Goal: Task Accomplishment & Management: Manage account settings

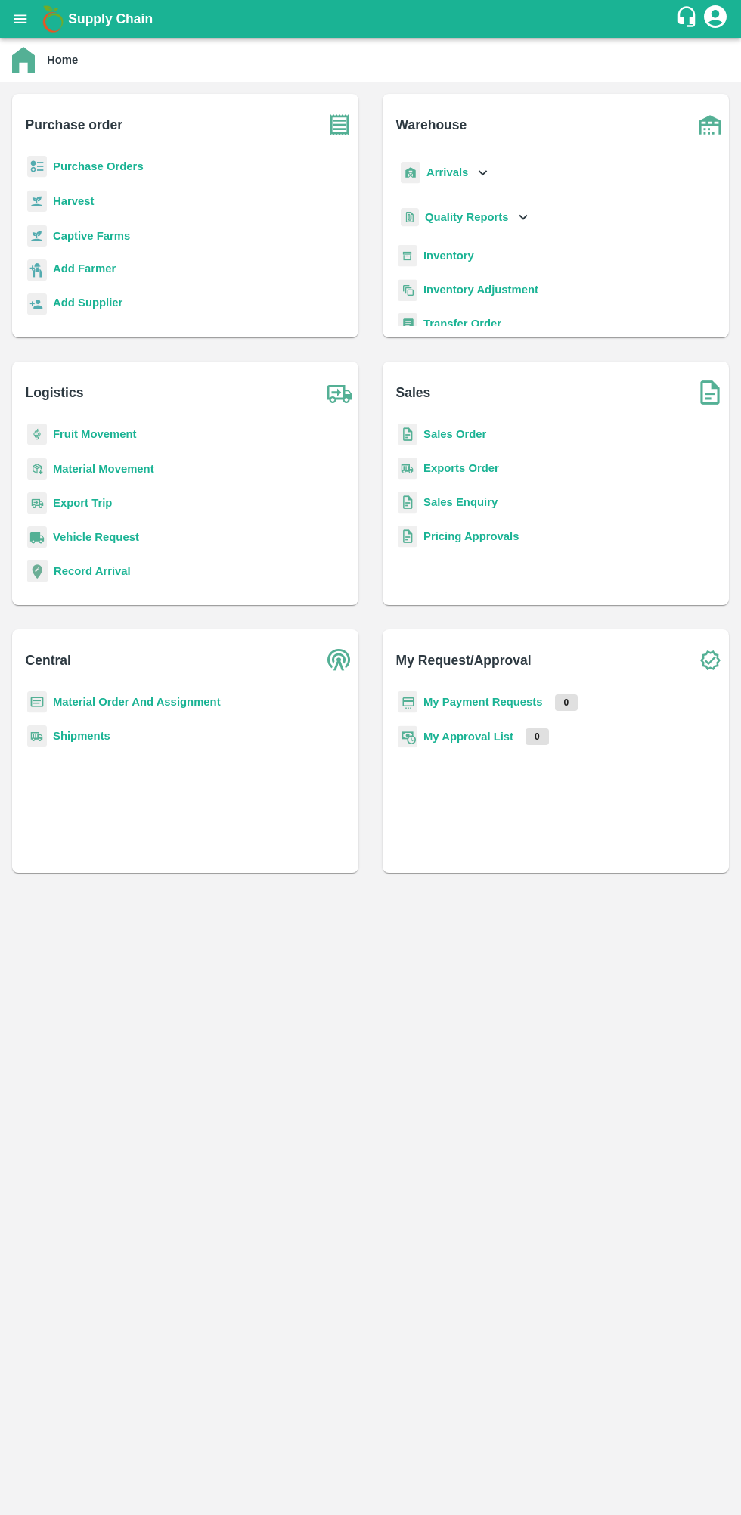
click at [78, 167] on b "Purchase Orders" at bounding box center [98, 166] width 91 height 12
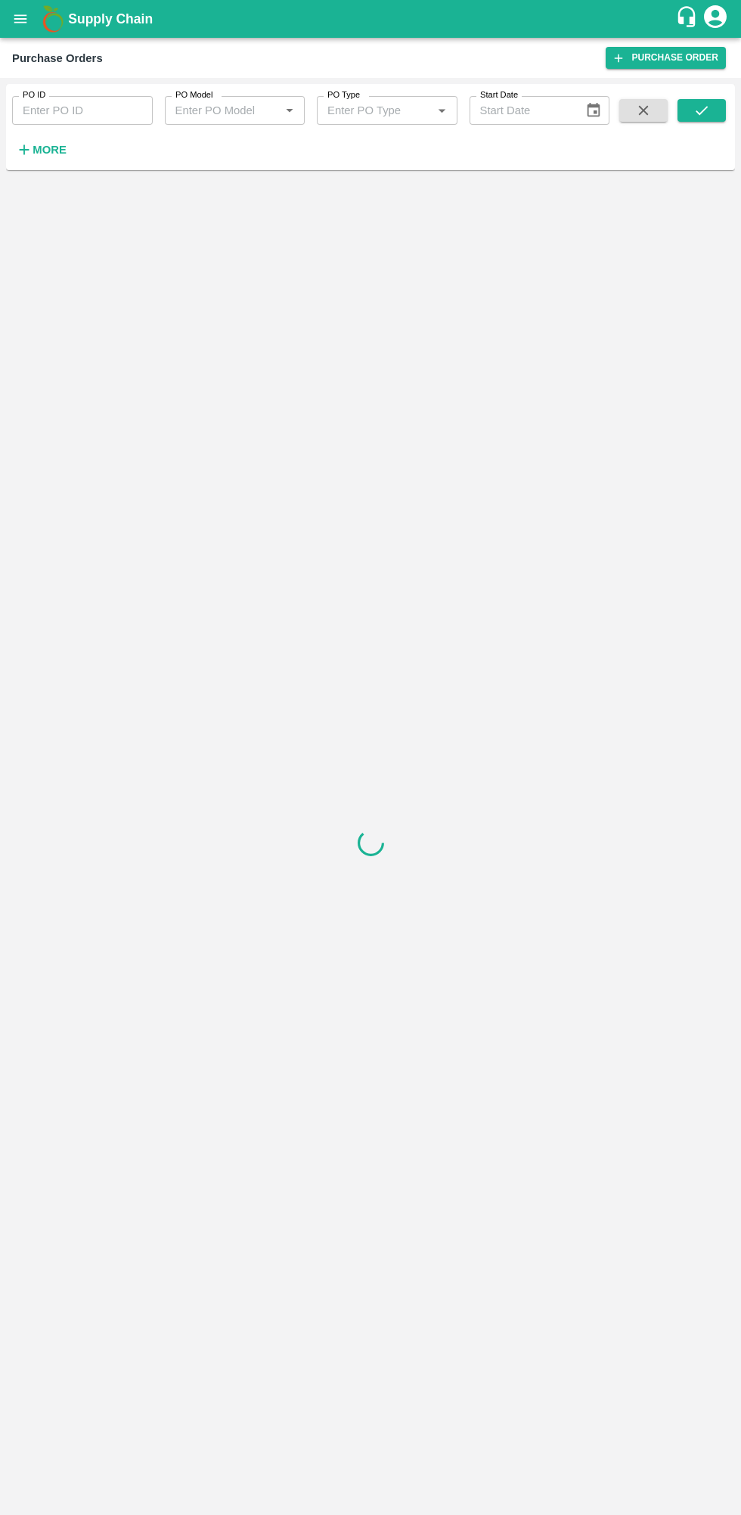
click at [24, 150] on icon "button" at bounding box center [25, 150] width 10 height 10
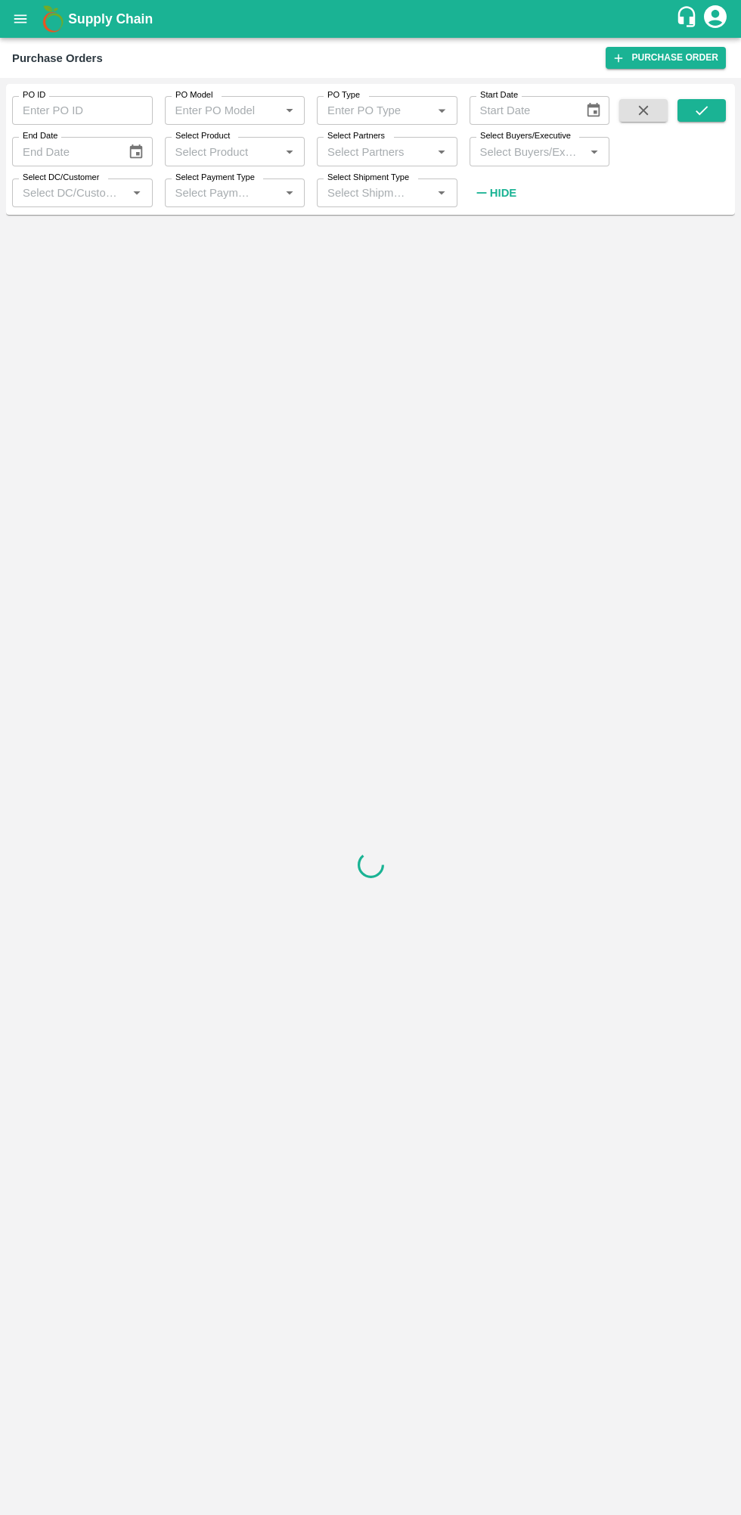
click at [512, 136] on label "Select Buyers/Executive" at bounding box center [525, 136] width 91 height 12
click at [512, 141] on input "Select Buyers/Executive" at bounding box center [527, 151] width 107 height 20
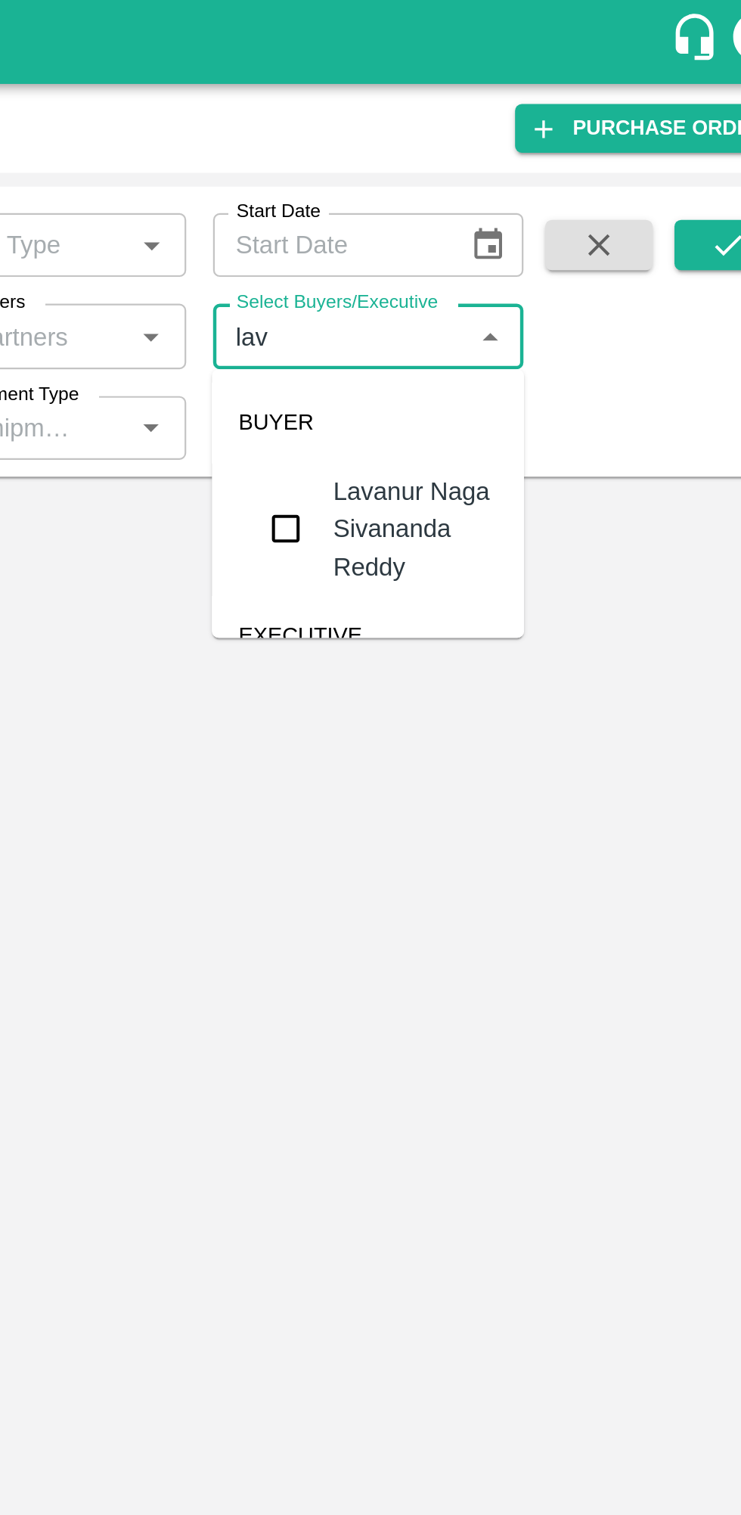
type input "lava"
click at [511, 244] on input "checkbox" at bounding box center [502, 238] width 30 height 30
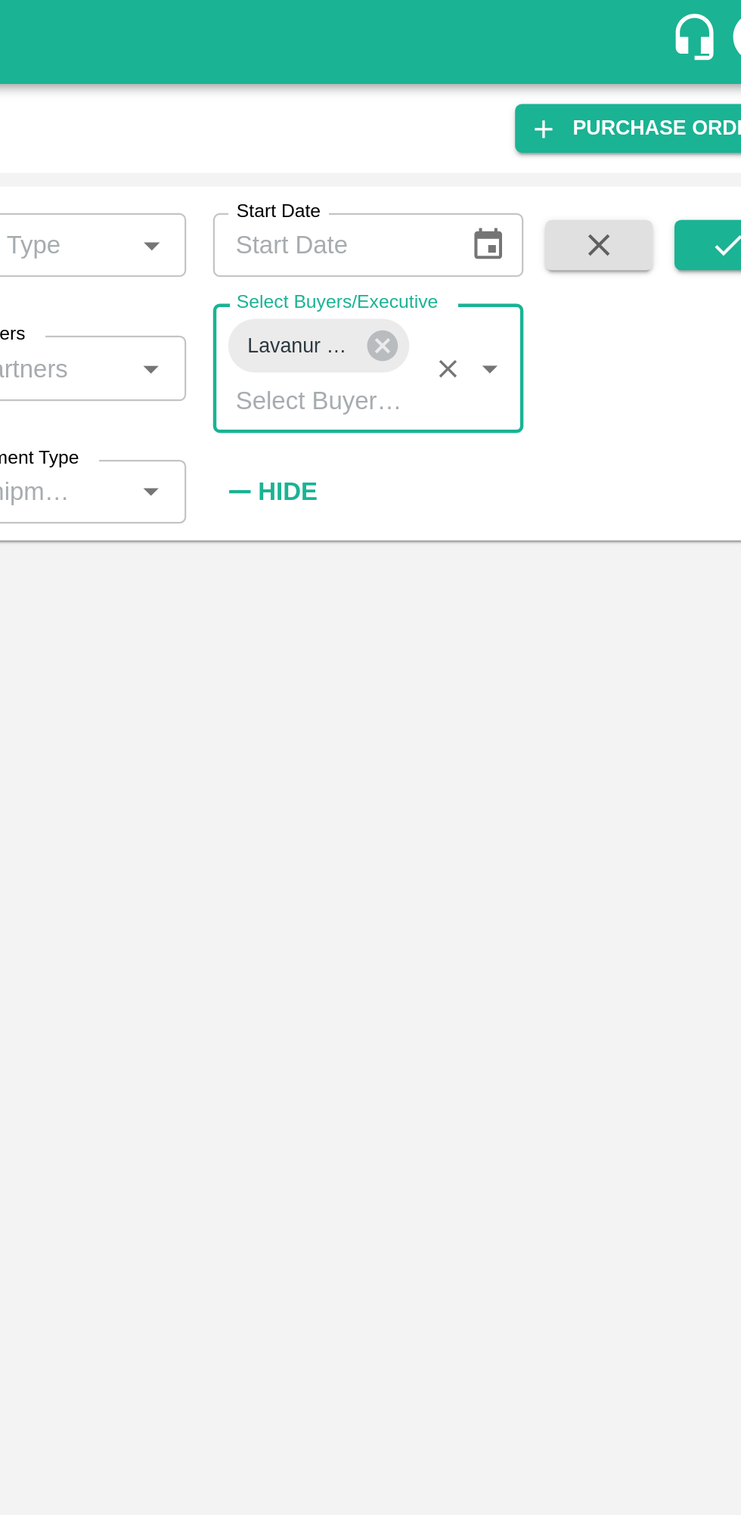
click at [697, 106] on icon "submit" at bounding box center [702, 110] width 17 height 17
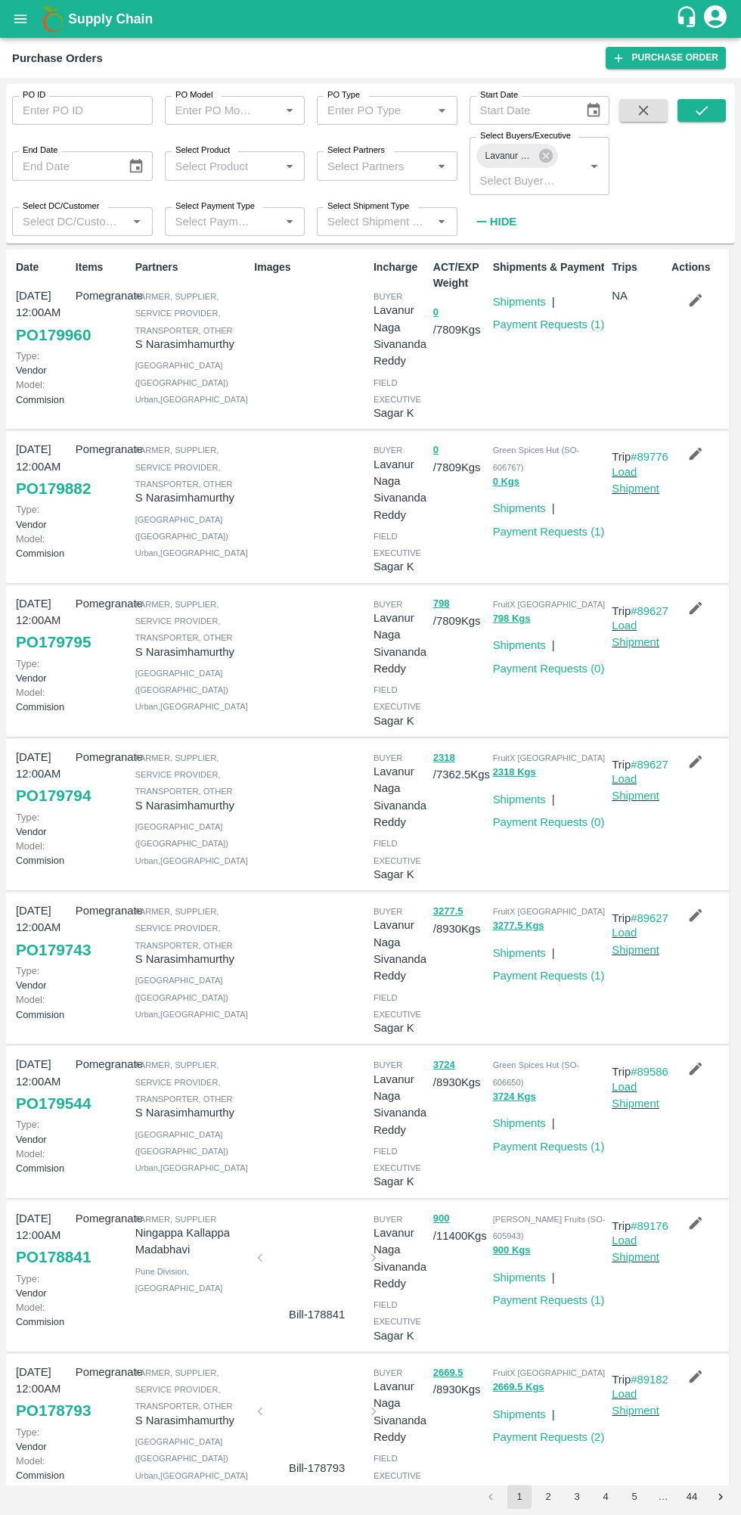
click at [635, 495] on link "Load Shipment" at bounding box center [636, 480] width 48 height 29
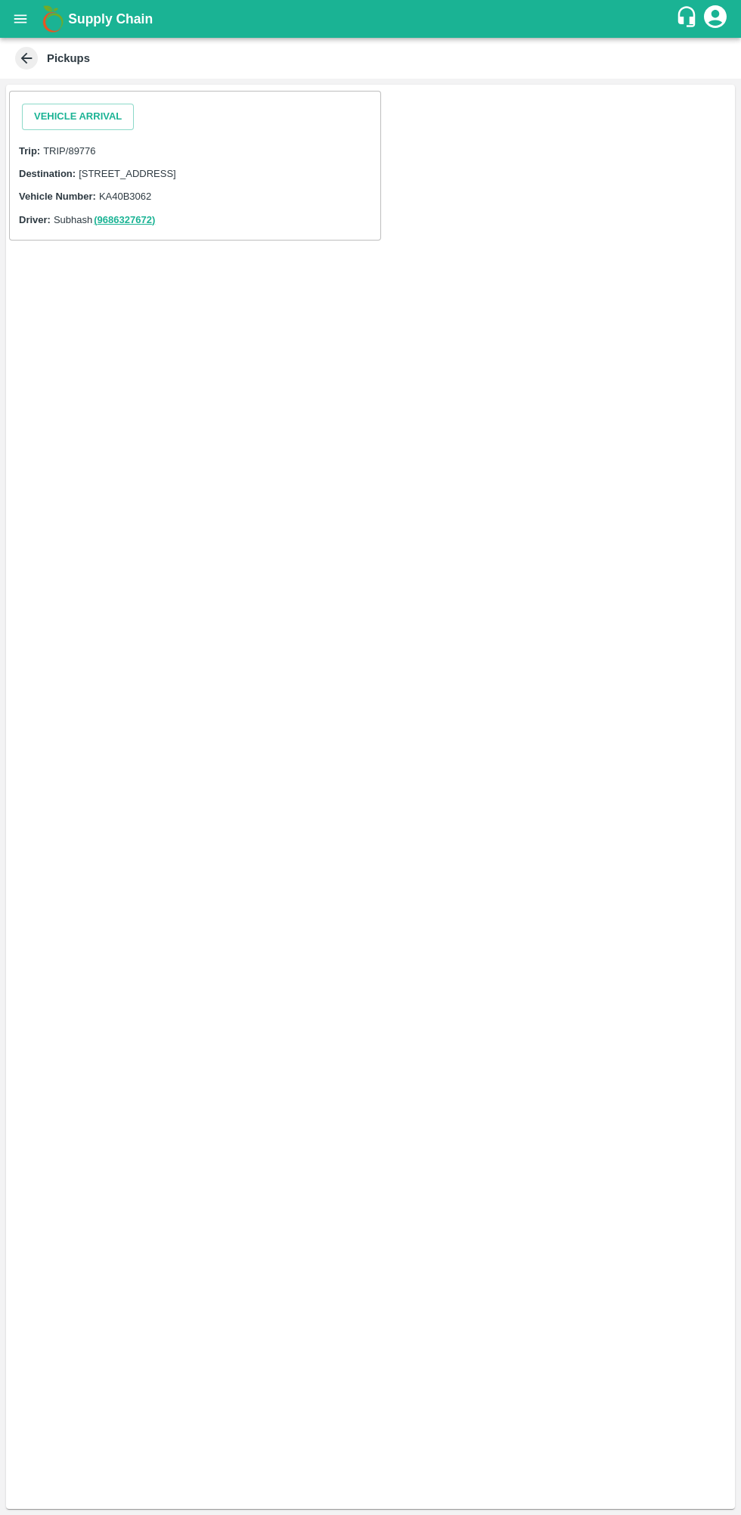
click at [79, 116] on button "Vehicle Arrival" at bounding box center [78, 117] width 112 height 26
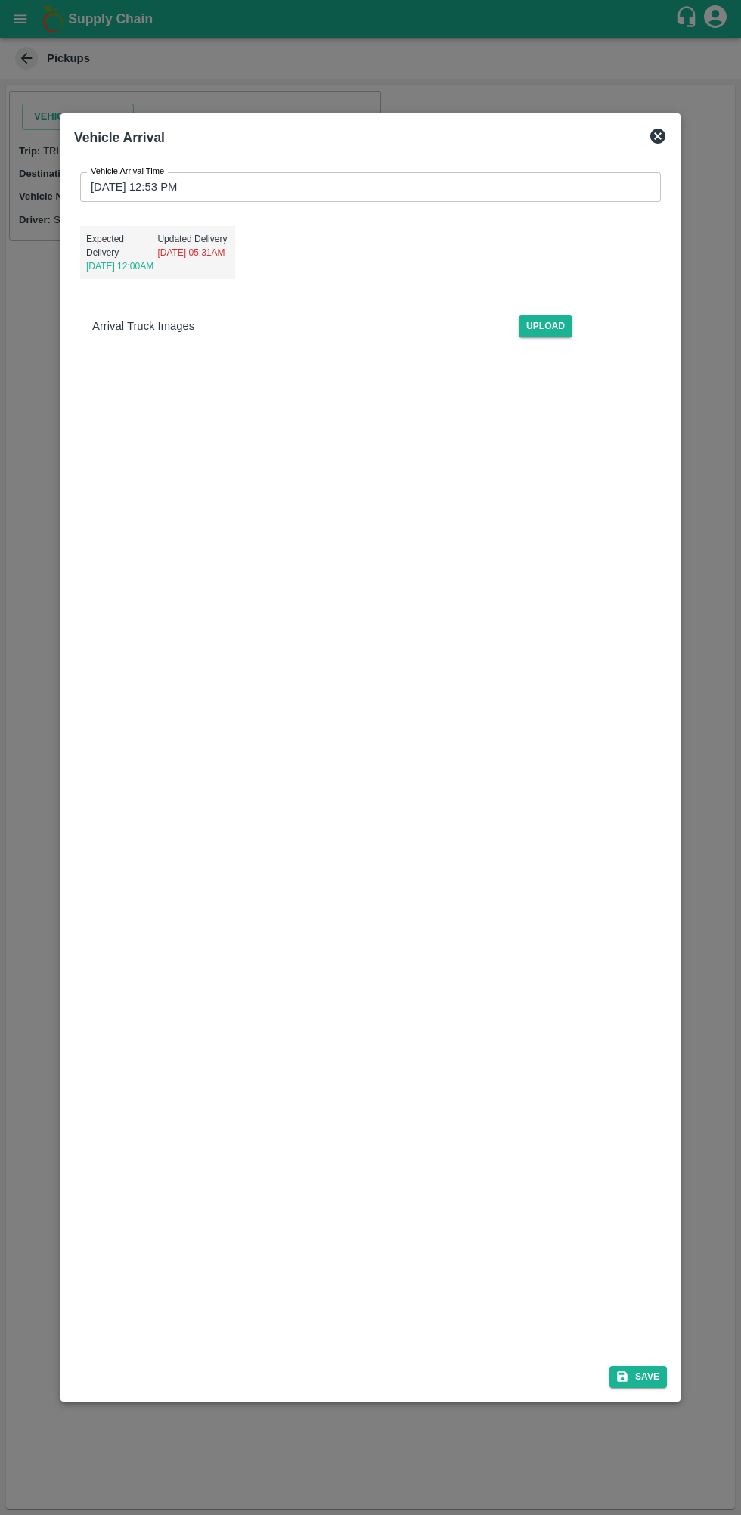
click at [113, 173] on label "Vehicle Arrival Time" at bounding box center [127, 172] width 73 height 12
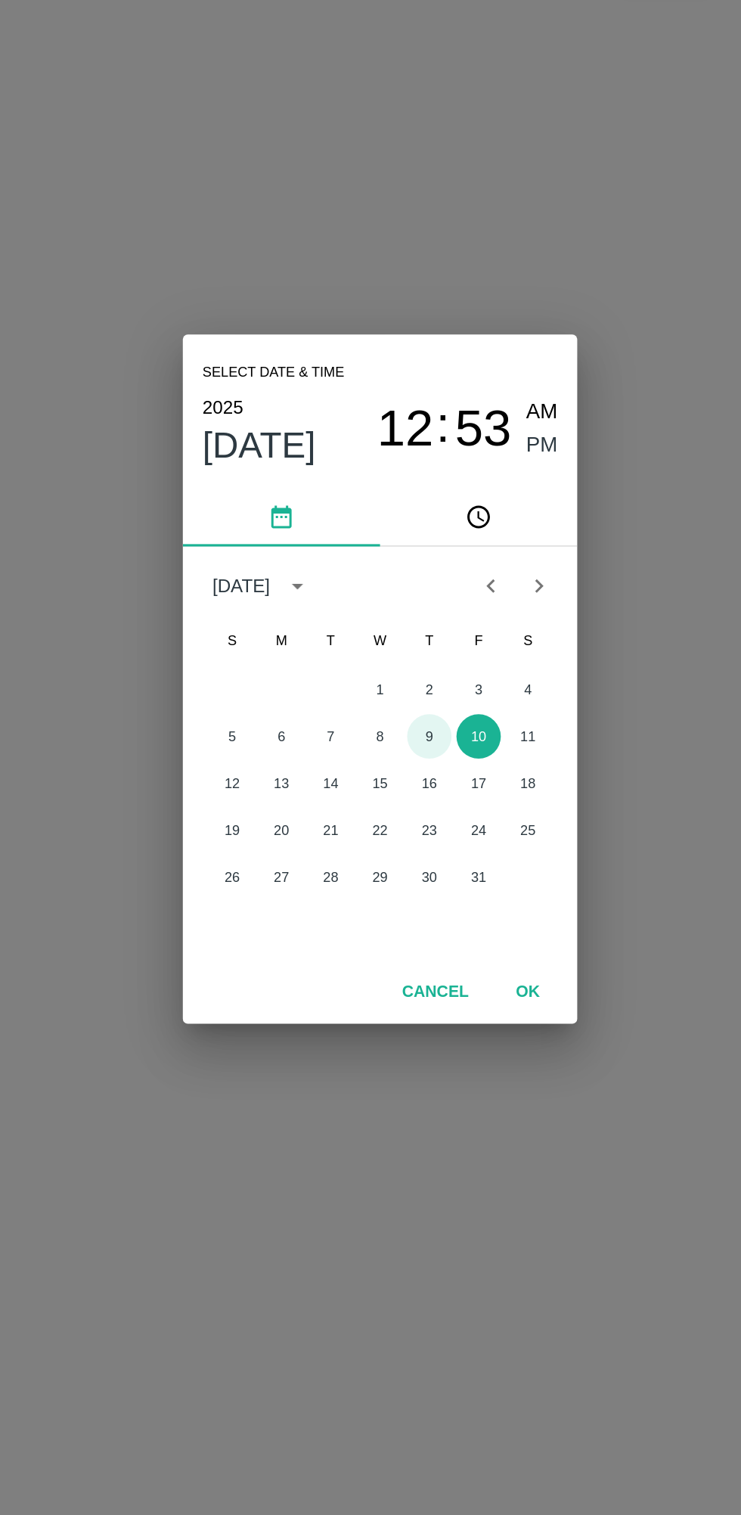
click at [401, 793] on button "9" at bounding box center [400, 792] width 27 height 27
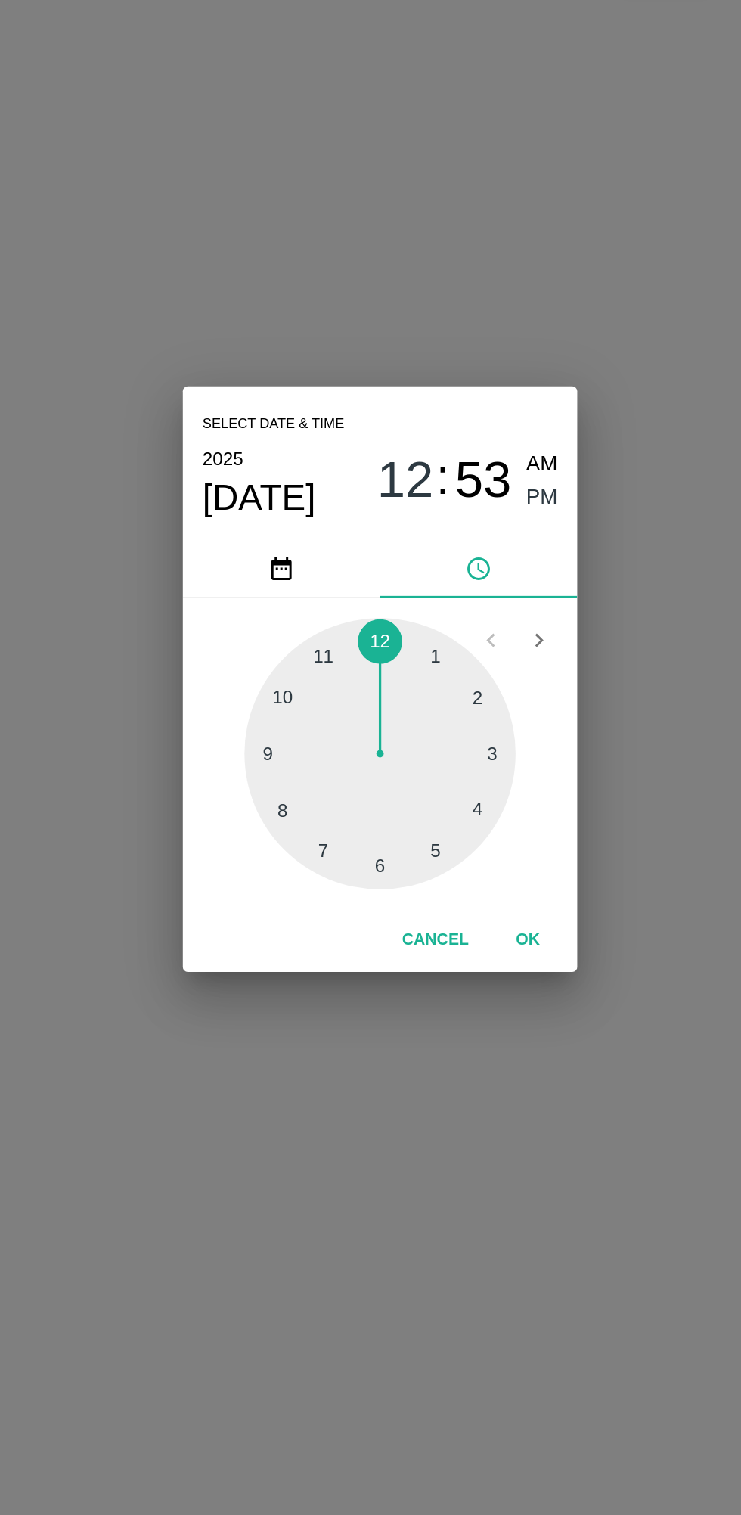
click at [284, 641] on span "[DATE]" at bounding box center [297, 645] width 70 height 27
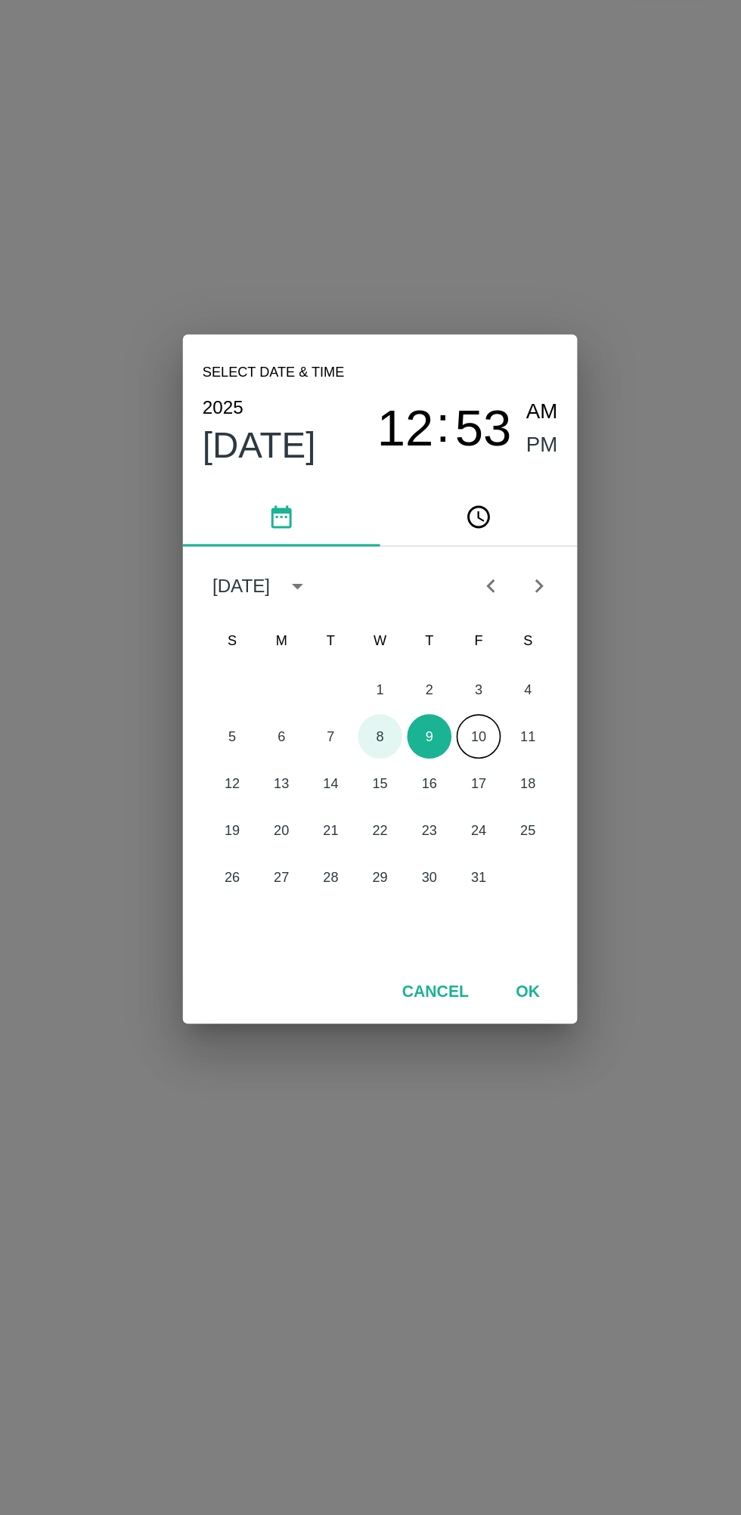
click at [371, 793] on button "8" at bounding box center [370, 792] width 27 height 27
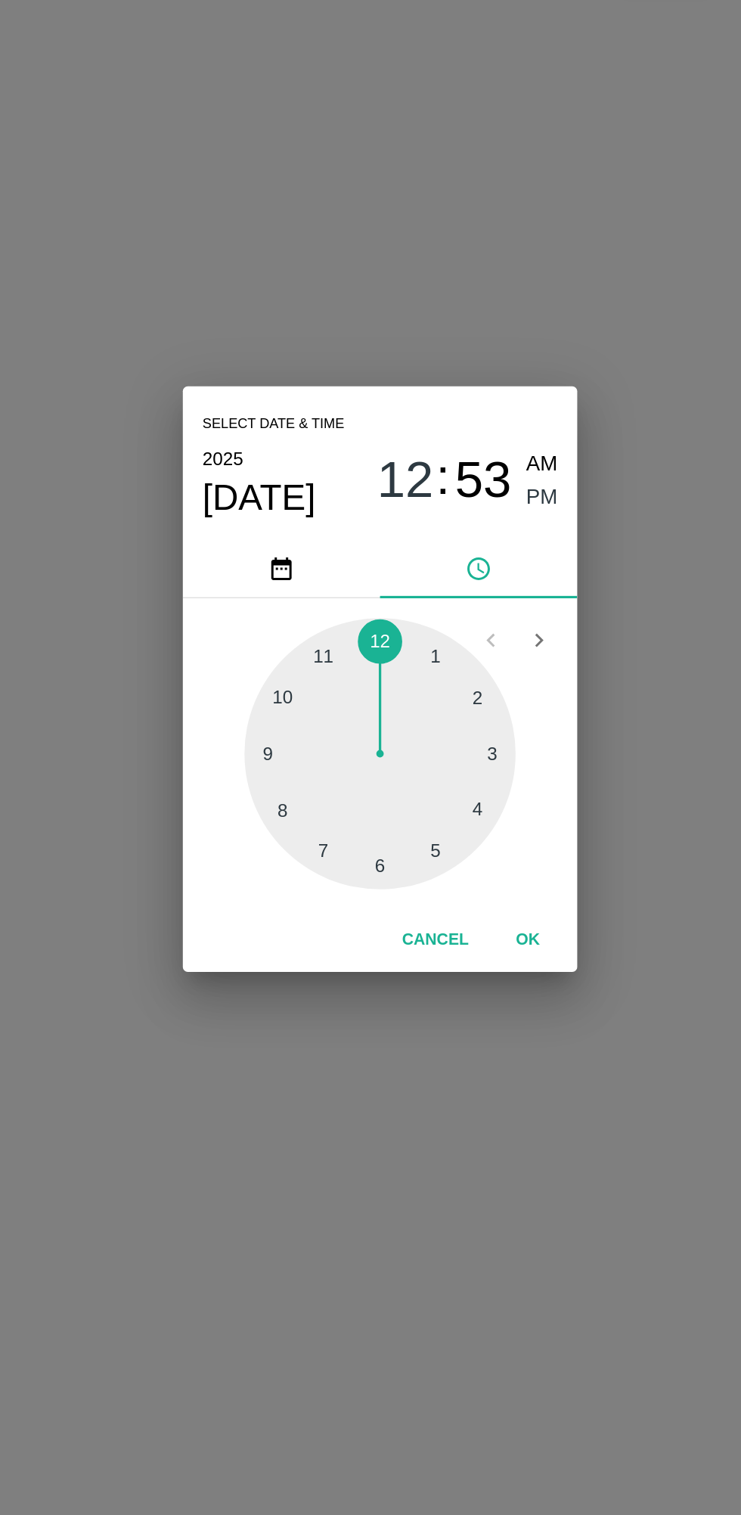
type input "[DATE] 12:53 PM"
click at [468, 674] on button "pick time" at bounding box center [431, 690] width 121 height 36
click at [467, 647] on span "PM" at bounding box center [471, 646] width 20 height 20
click at [471, 910] on button "OK" at bounding box center [461, 918] width 48 height 26
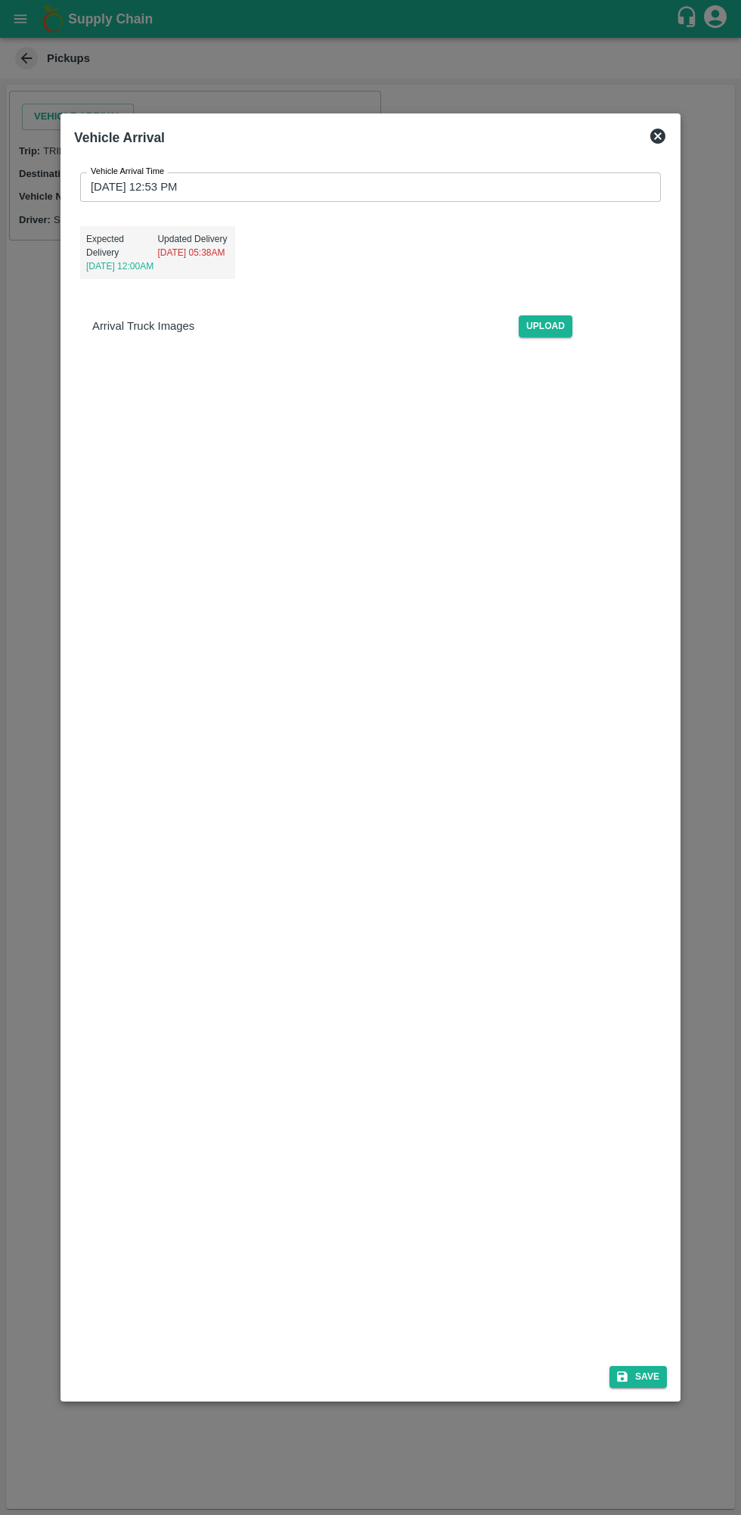
click at [639, 1378] on button "Save" at bounding box center [638, 1377] width 57 height 22
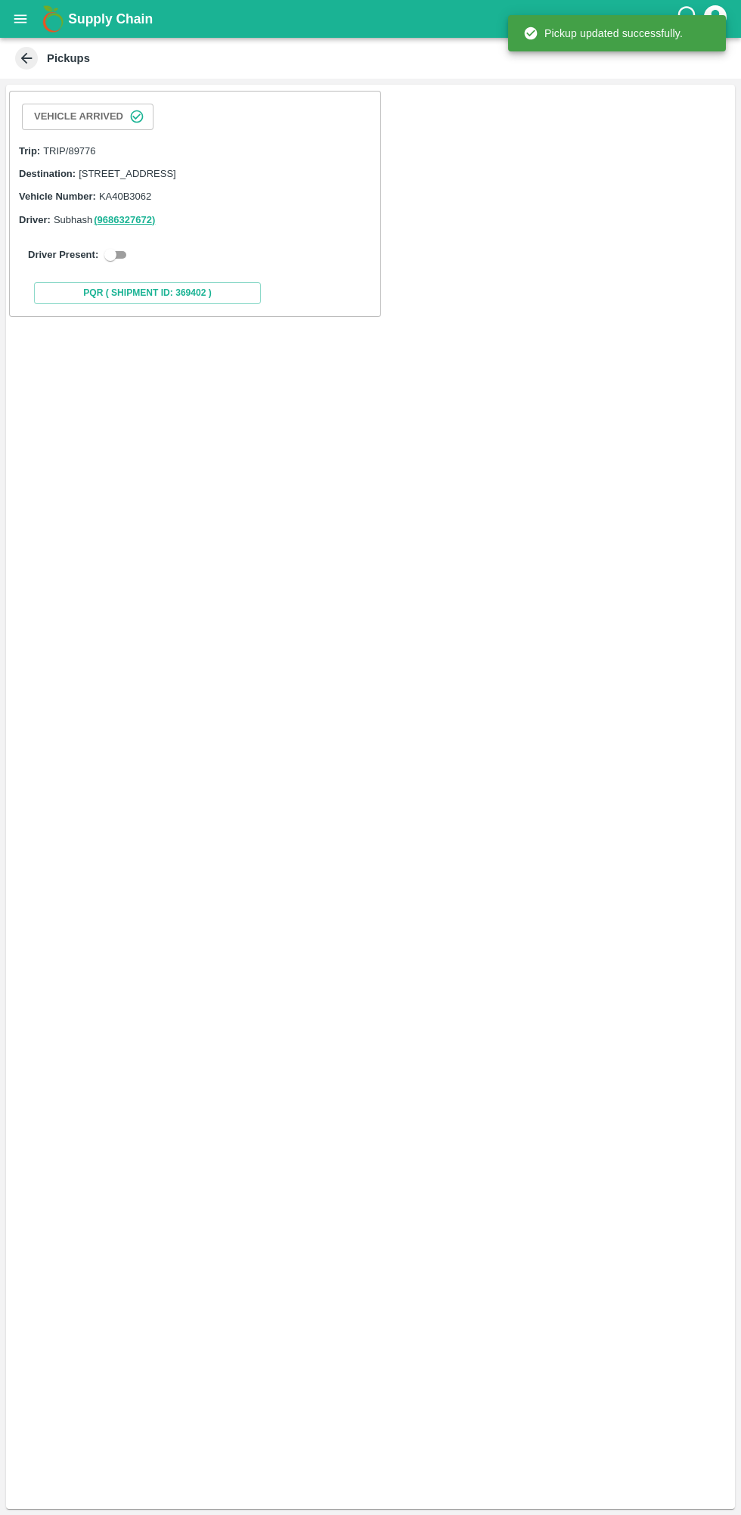
click at [123, 264] on input "checkbox" at bounding box center [110, 255] width 54 height 18
checkbox input "true"
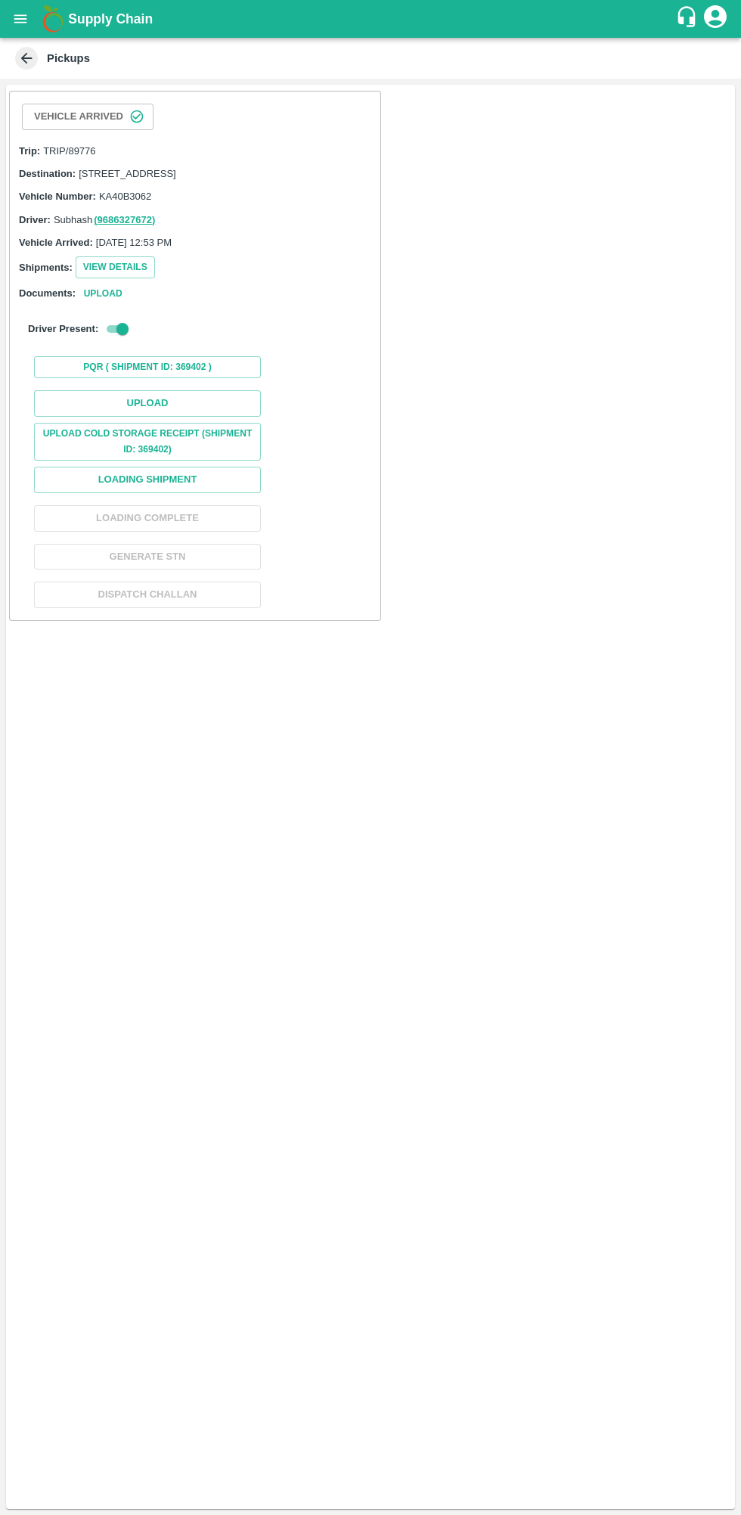
click at [109, 378] on button "PQR ( Shipment Id: 369402 )" at bounding box center [147, 367] width 227 height 22
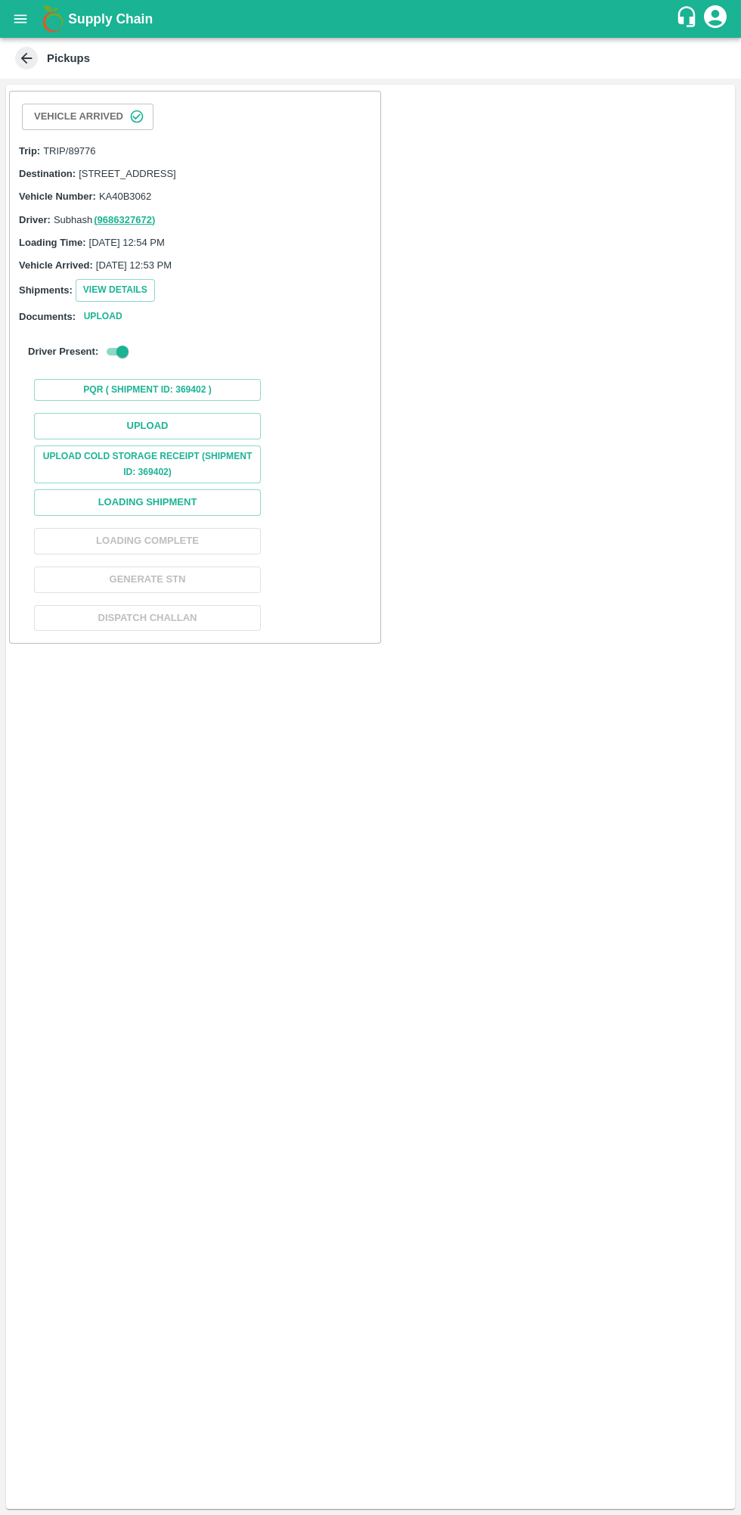
click at [102, 440] on button "Upload" at bounding box center [147, 426] width 227 height 26
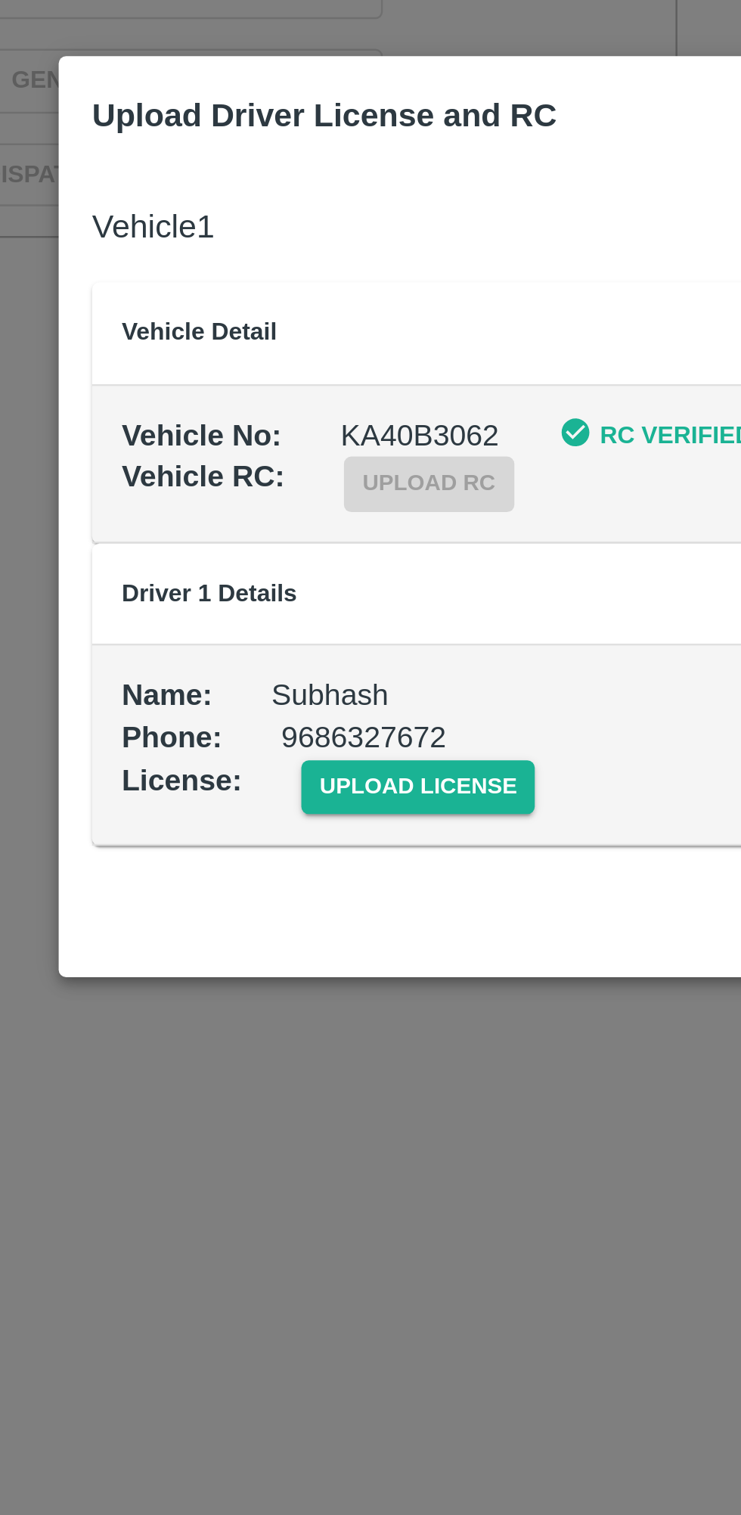
click at [253, 873] on span "upload license" at bounding box center [276, 868] width 96 height 22
click at [0, 0] on input "upload license" at bounding box center [0, 0] width 0 height 0
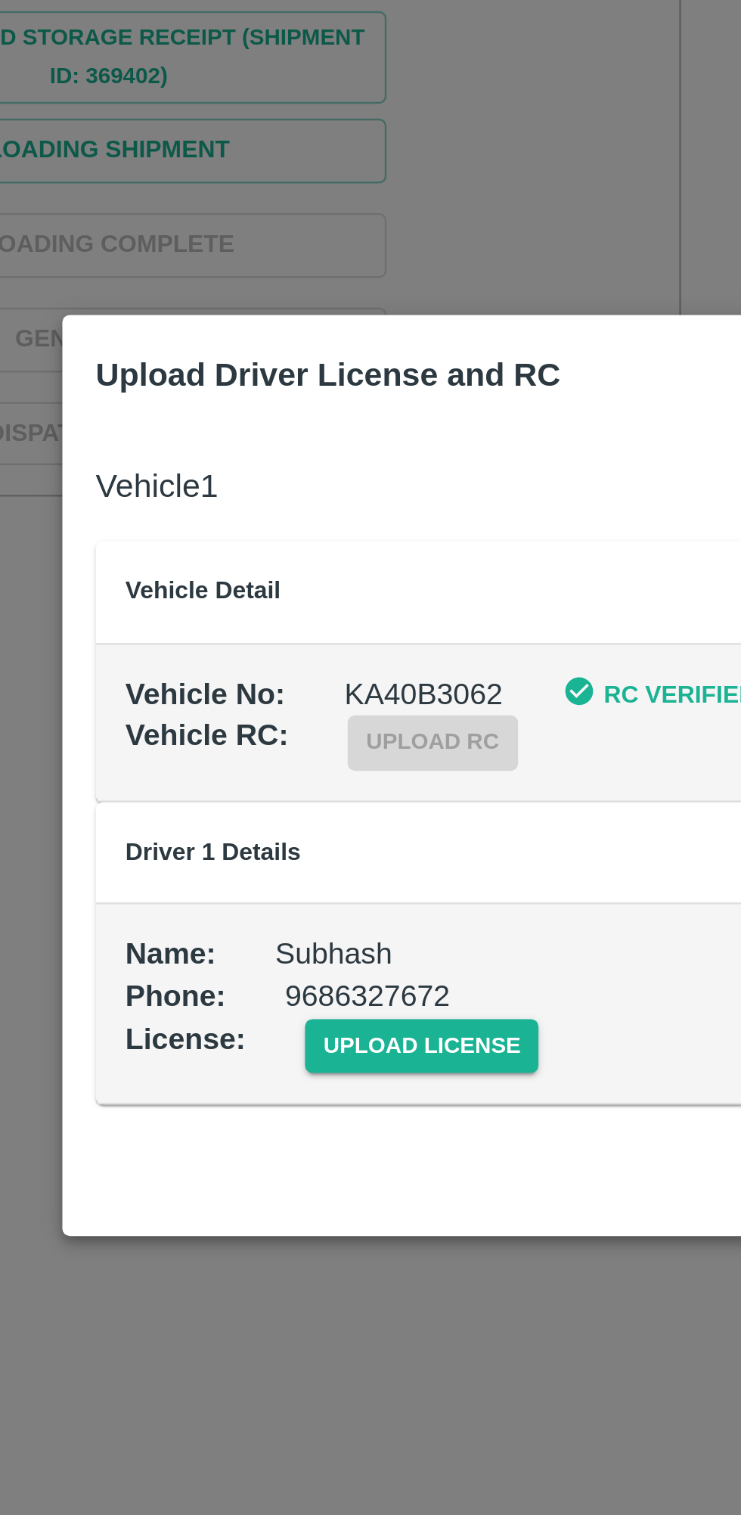
click at [278, 868] on span "upload license" at bounding box center [276, 868] width 96 height 22
click at [0, 0] on input "upload license" at bounding box center [0, 0] width 0 height 0
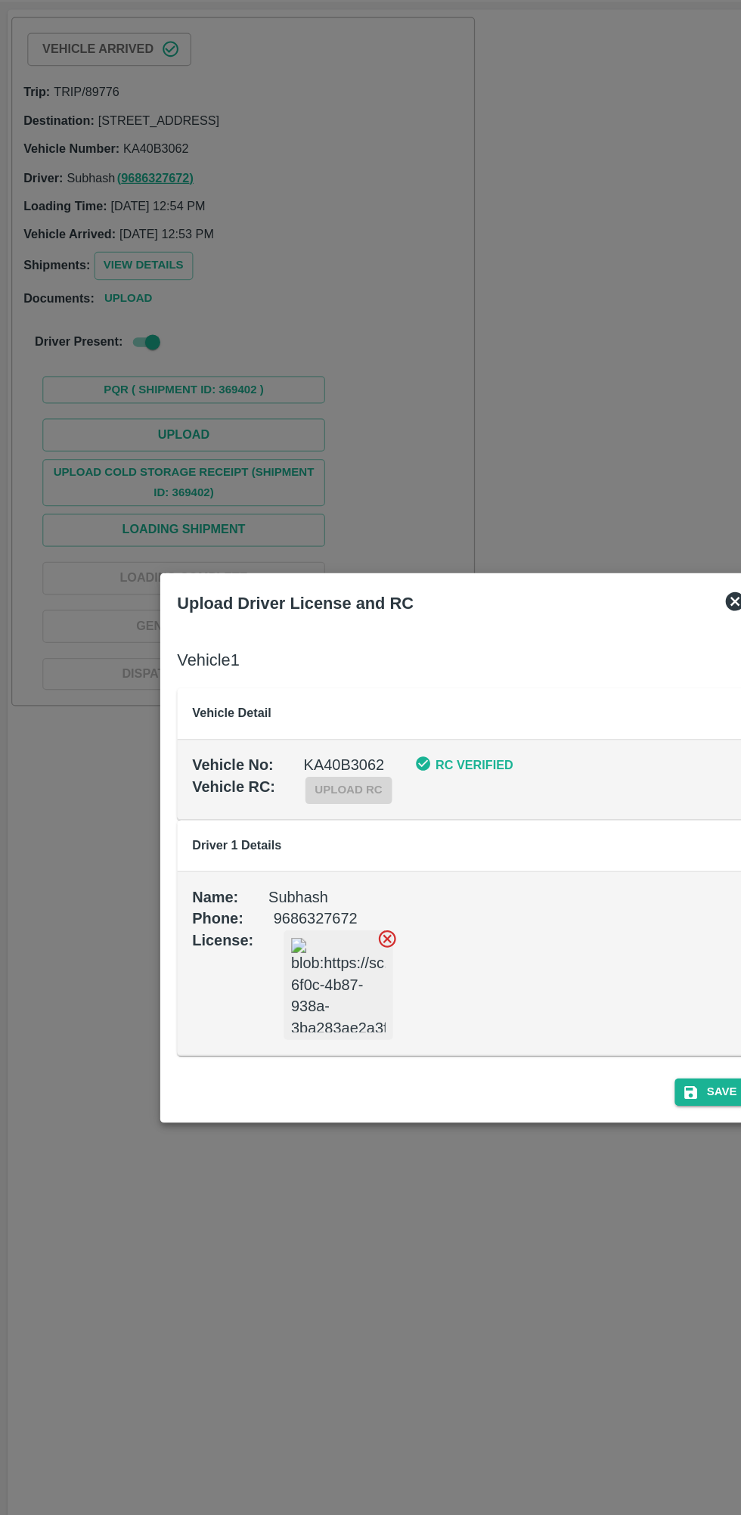
click at [556, 964] on button "Save" at bounding box center [570, 954] width 57 height 22
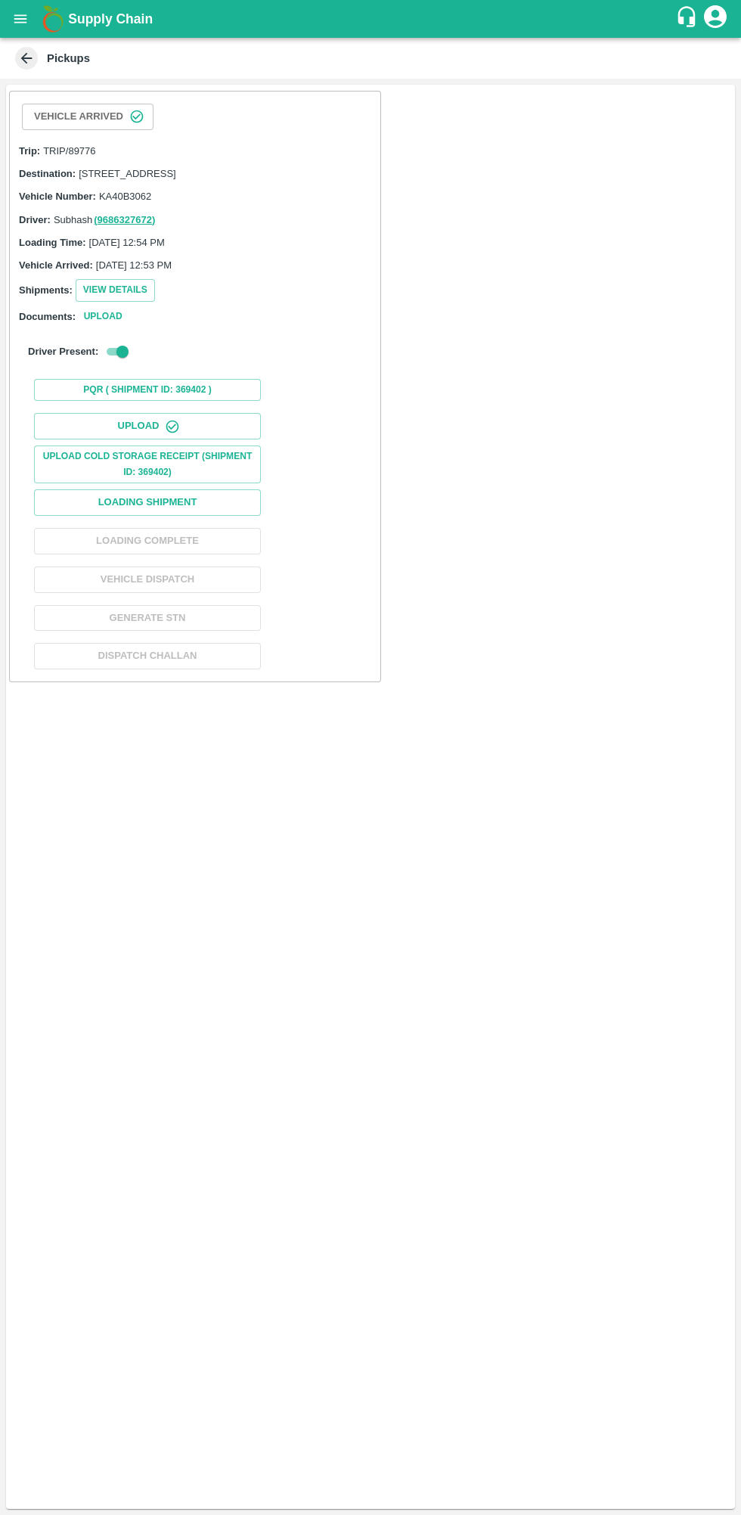
click at [228, 516] on button "Loading Shipment" at bounding box center [147, 502] width 227 height 26
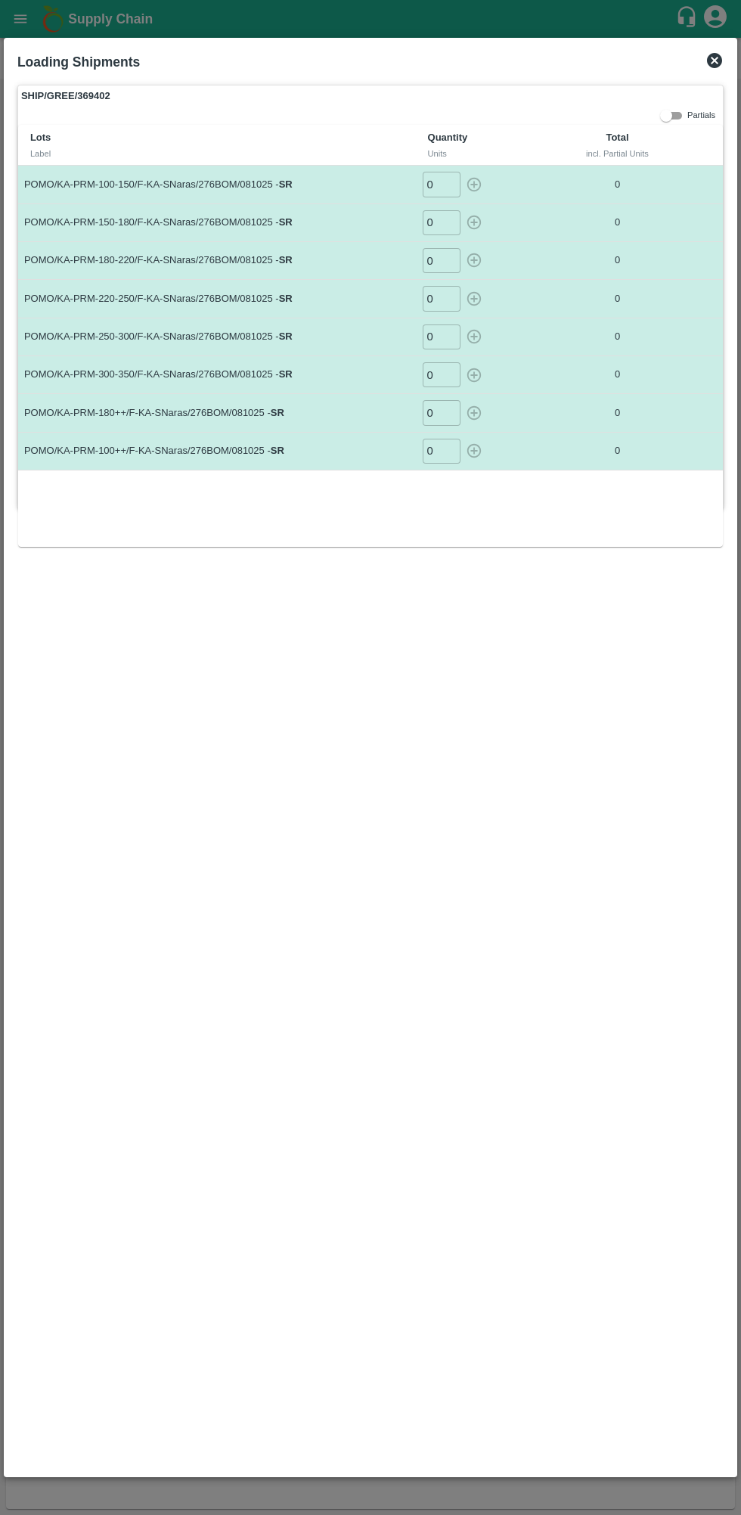
click at [441, 188] on input "0" at bounding box center [442, 184] width 38 height 25
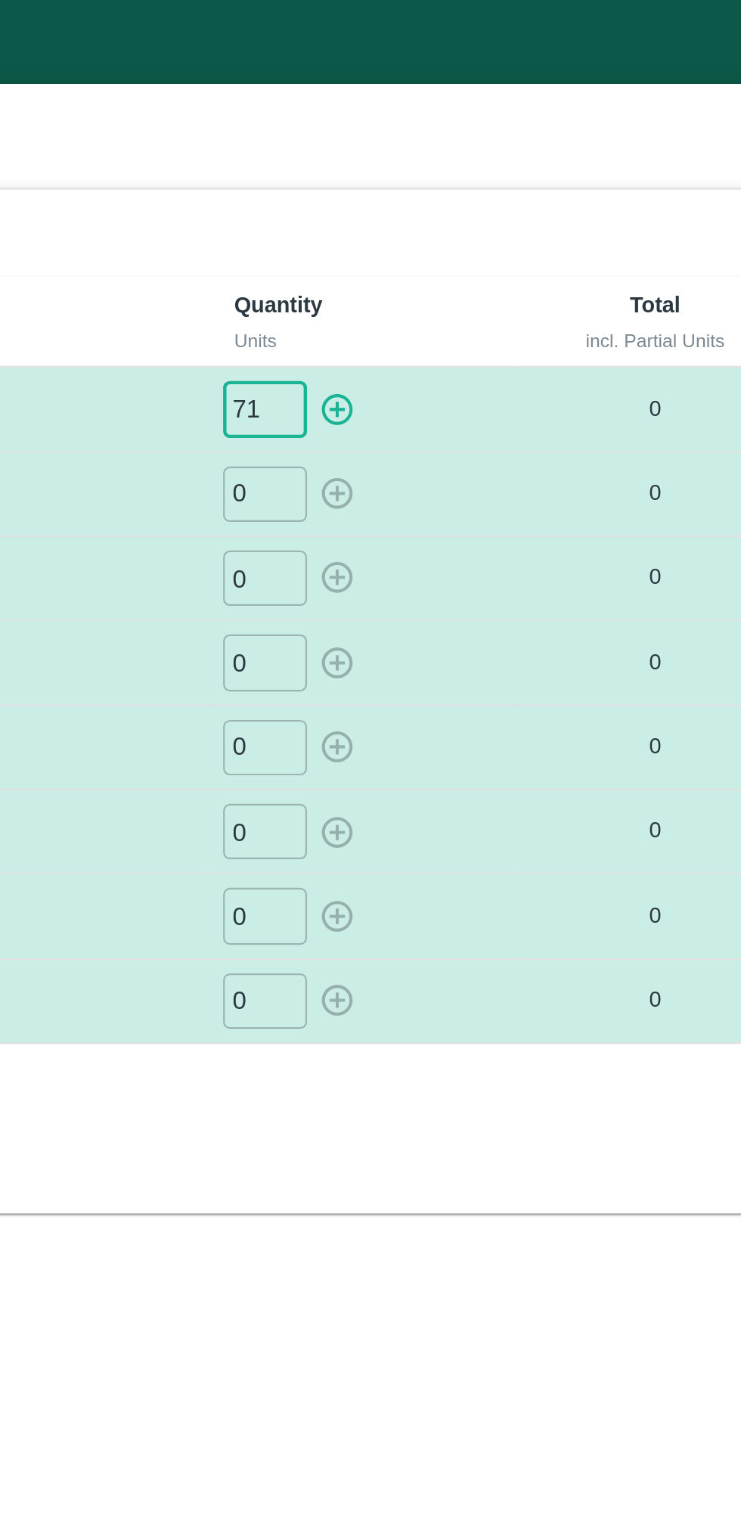
type input "71"
type input "0100"
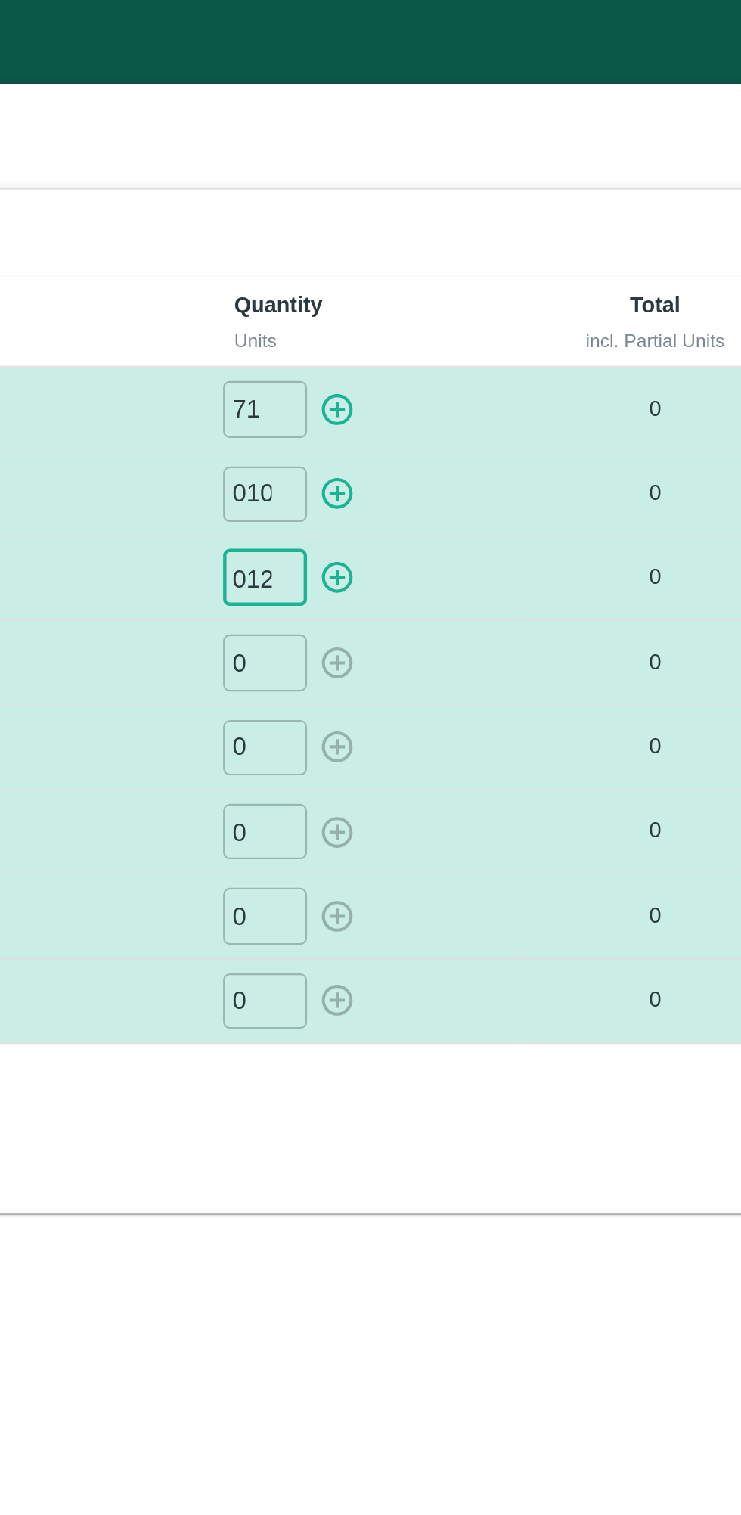
type input "0125"
type input "0107"
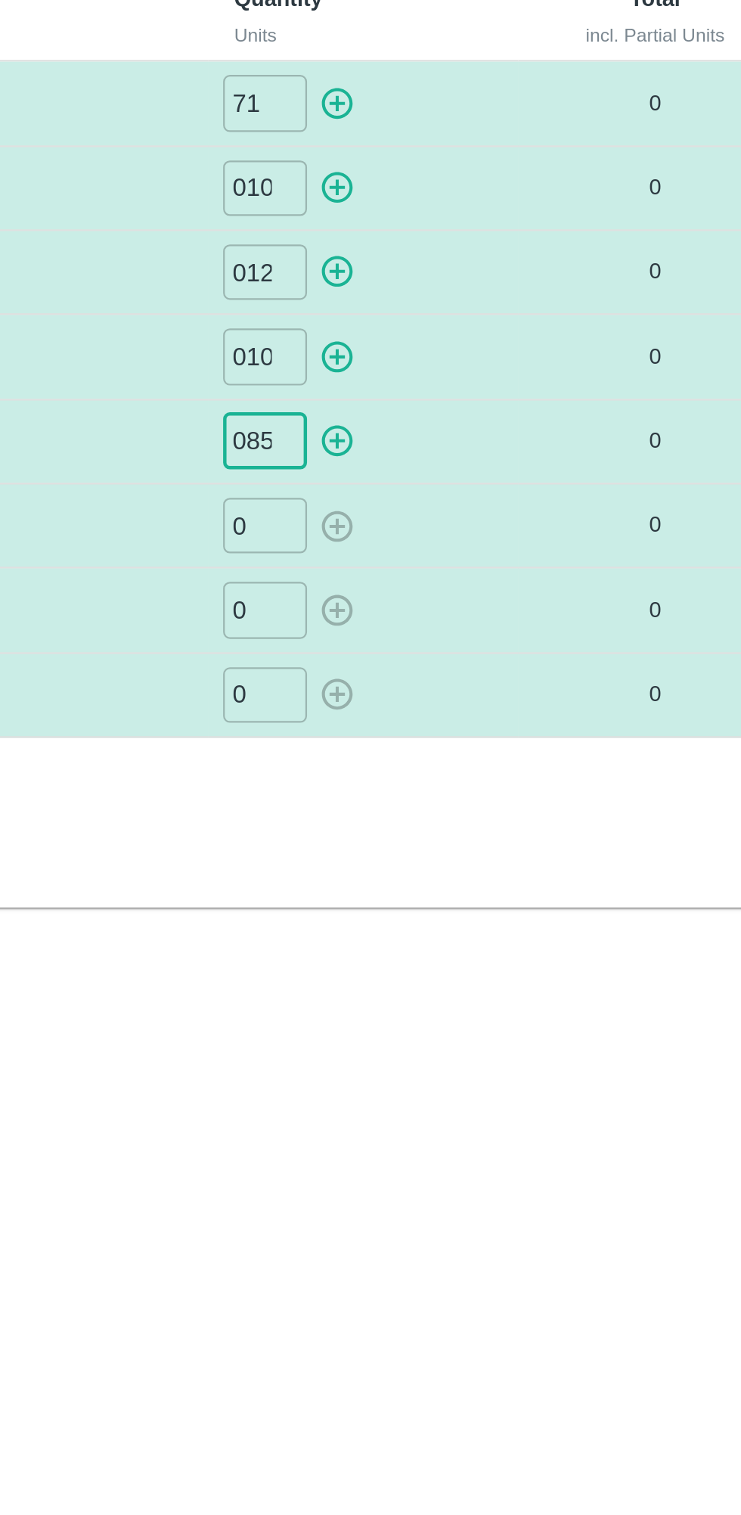
type input "085"
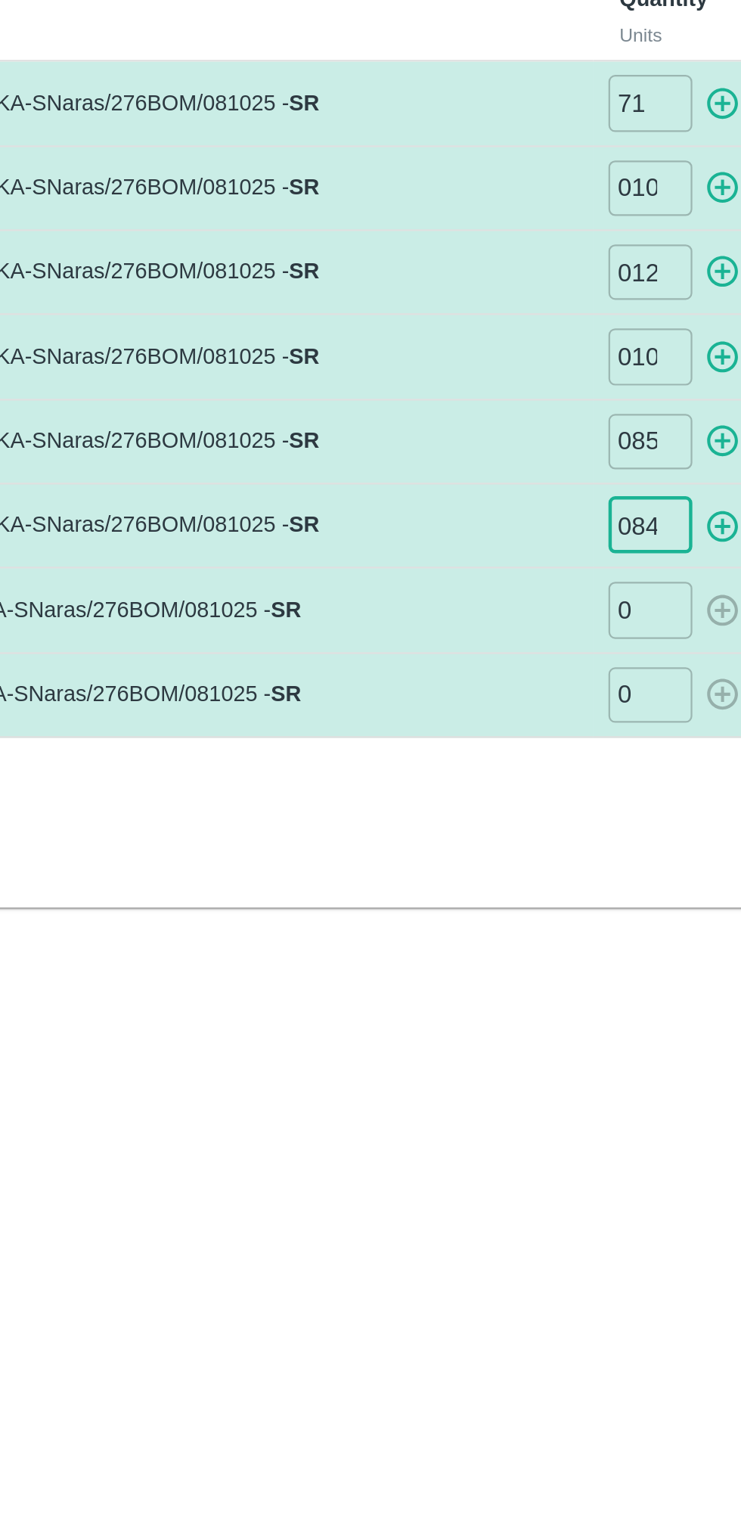
type input "084"
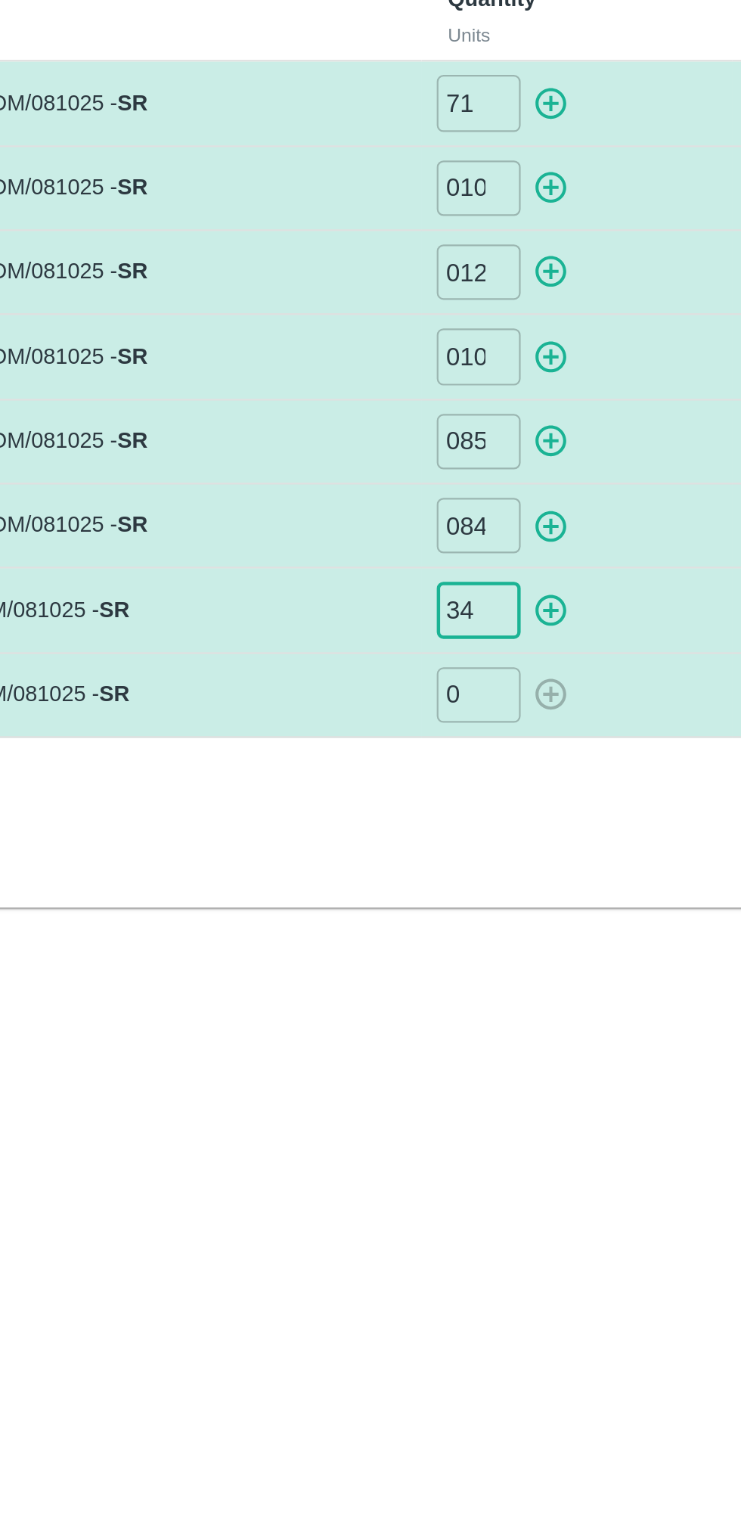
click at [446, 453] on input "0" at bounding box center [442, 451] width 38 height 25
click at [430, 409] on input "34" at bounding box center [442, 412] width 38 height 25
type input "134"
click at [449, 448] on input "0" at bounding box center [442, 451] width 38 height 25
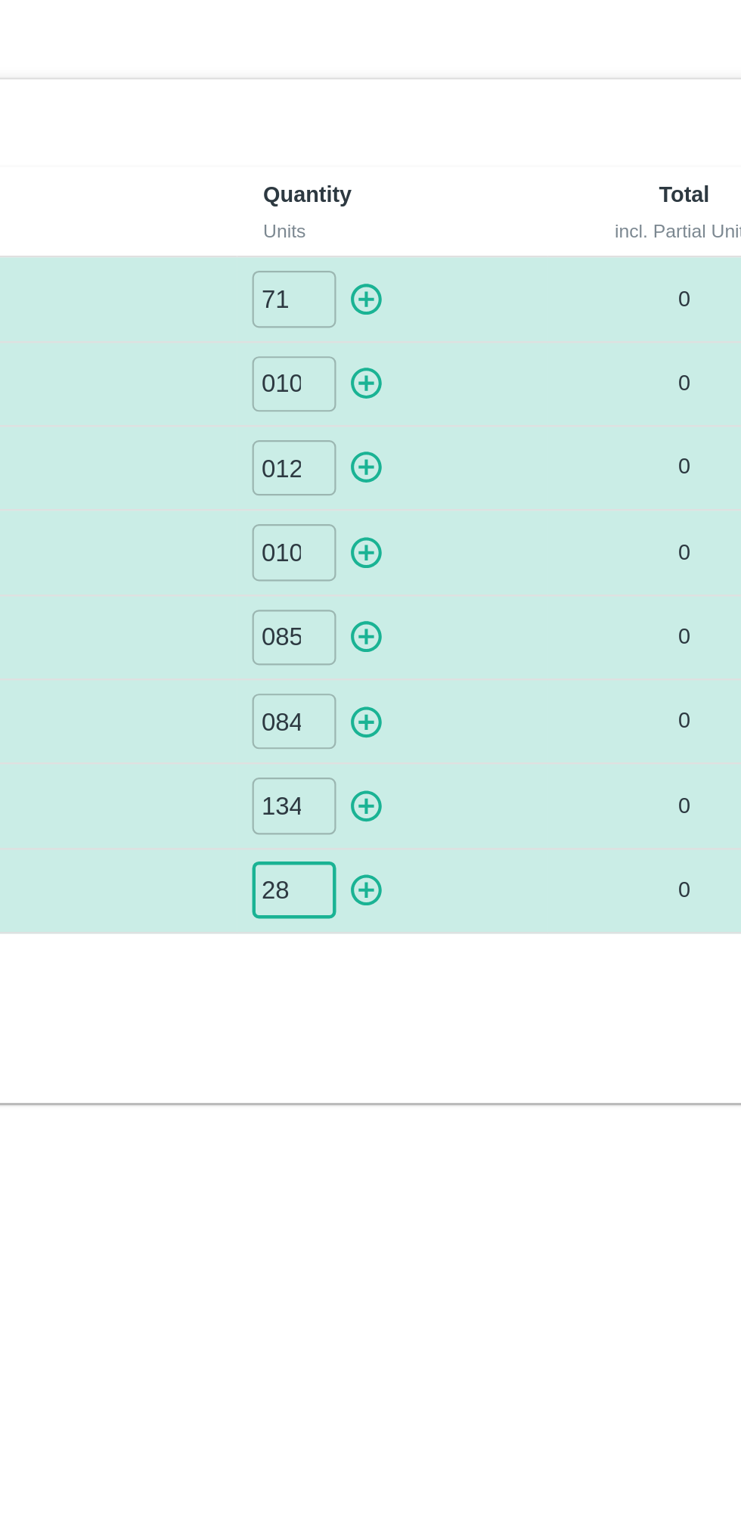
type input "28"
click at [476, 187] on icon "button" at bounding box center [474, 184] width 17 height 17
type input "0"
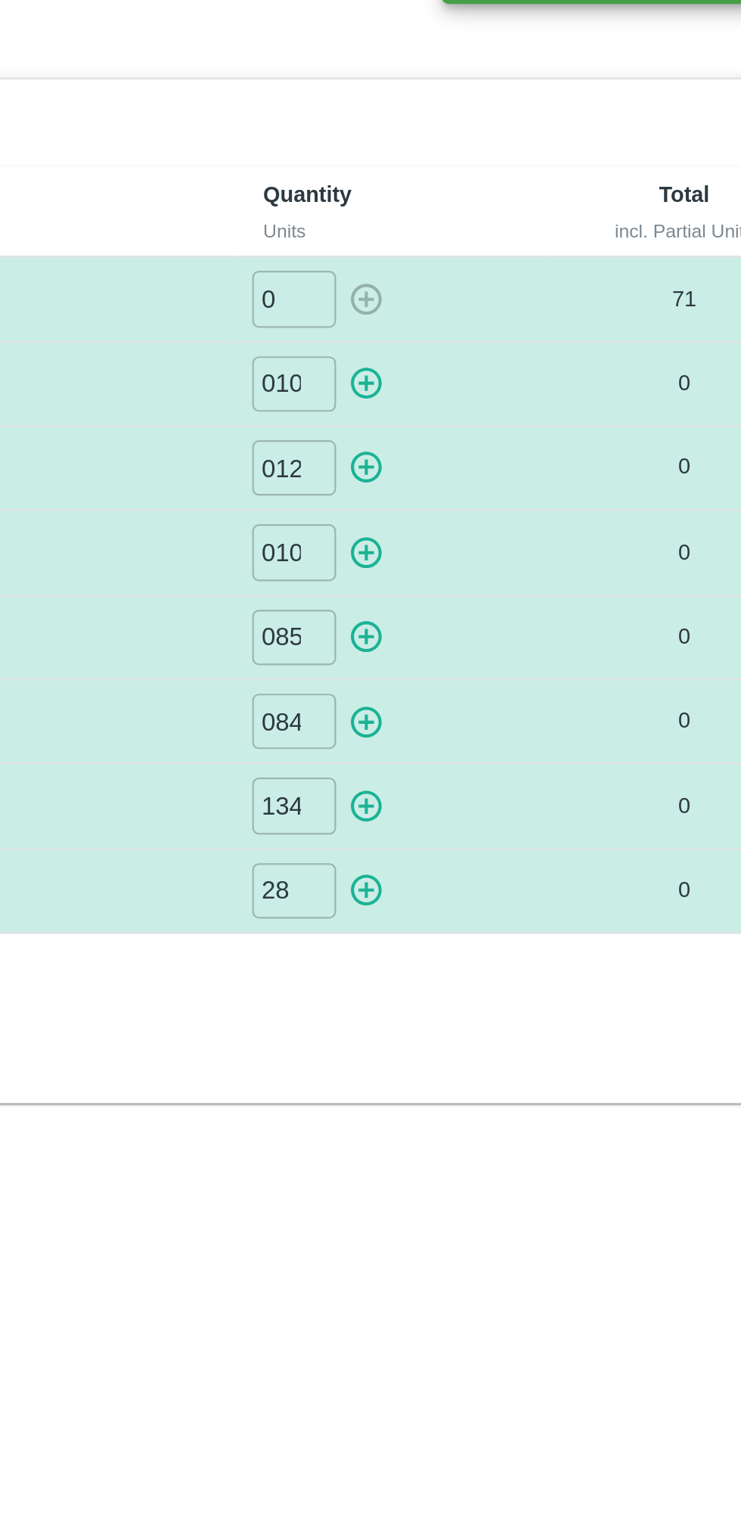
click at [474, 219] on icon "button" at bounding box center [474, 223] width 14 height 14
type input "0"
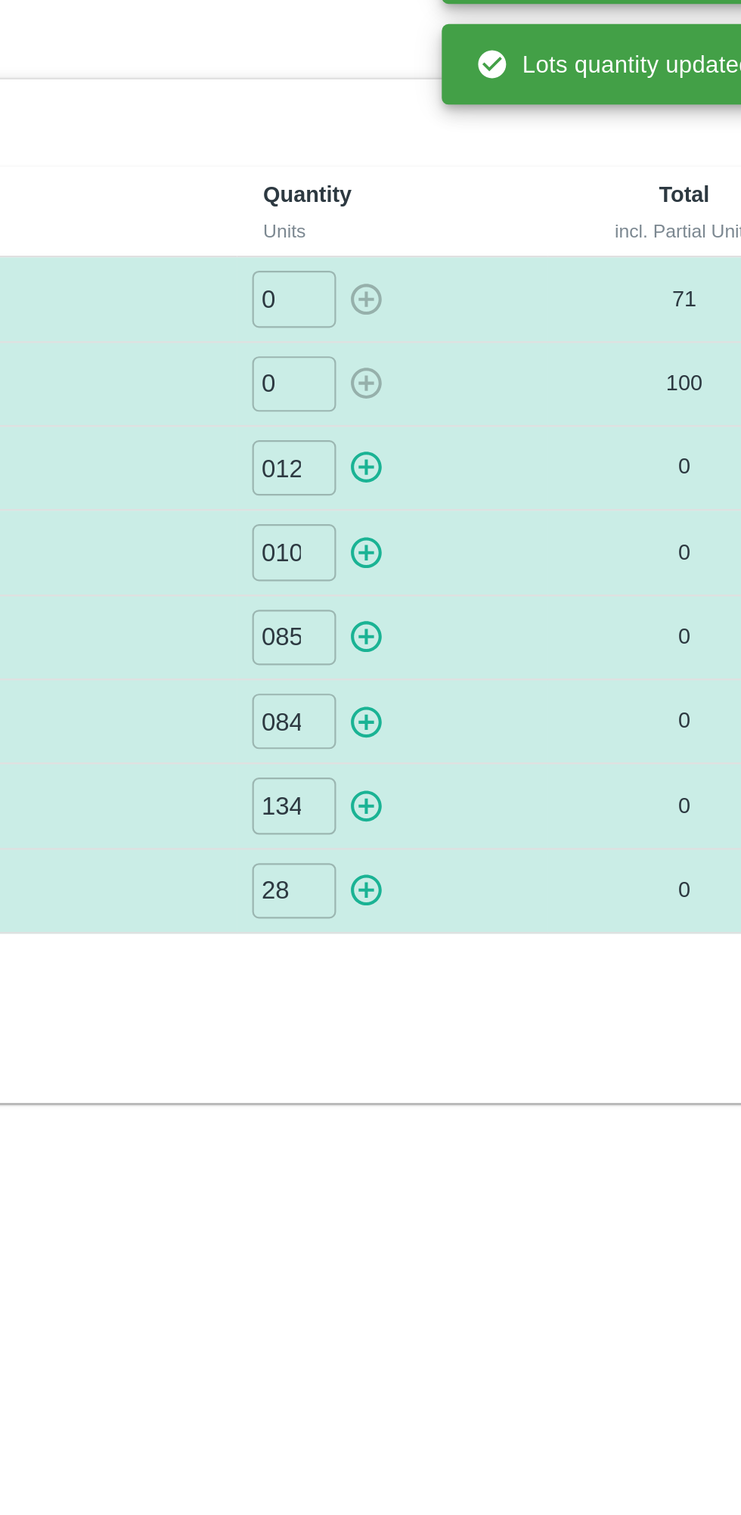
click at [473, 262] on icon "button" at bounding box center [474, 260] width 17 height 17
type input "0"
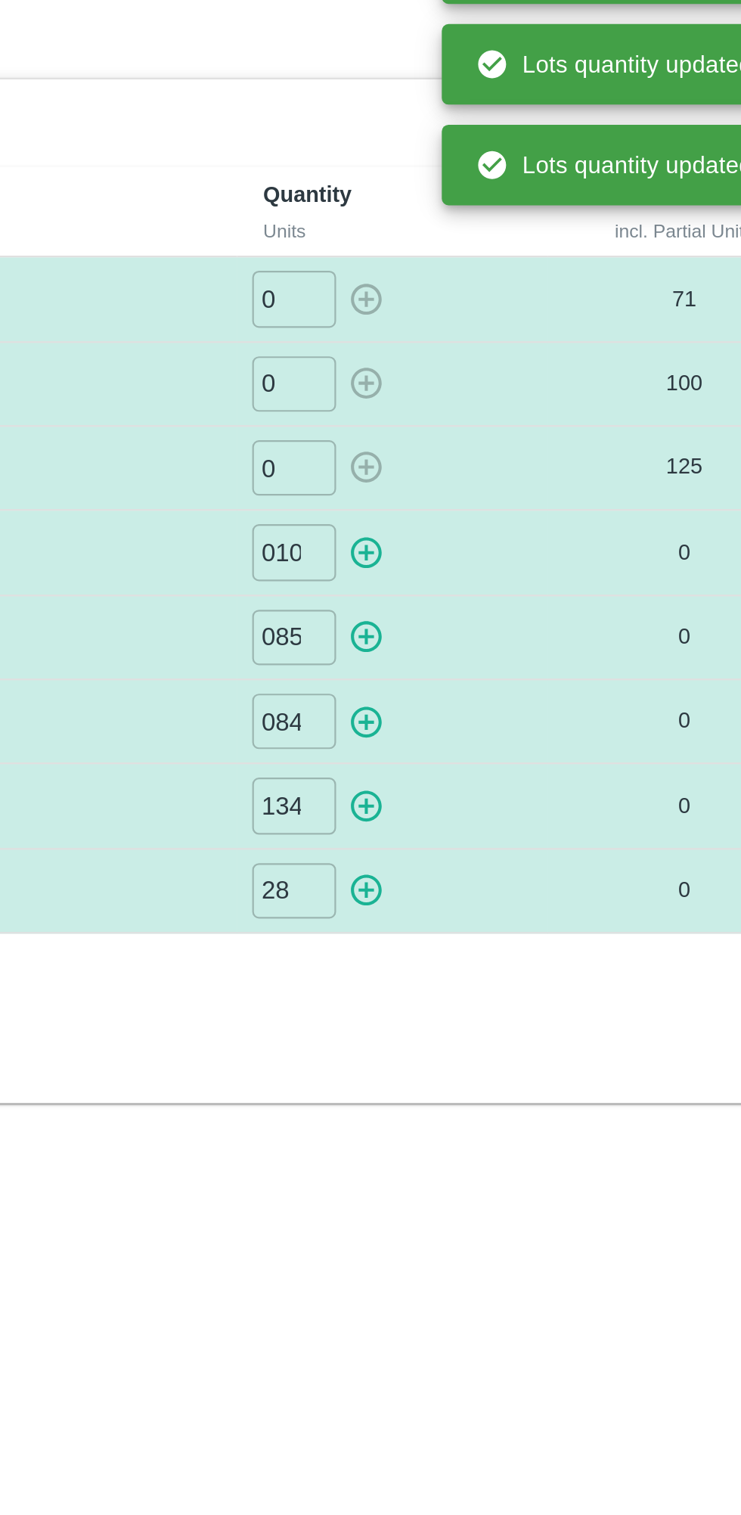
click at [473, 306] on icon "button" at bounding box center [474, 298] width 17 height 17
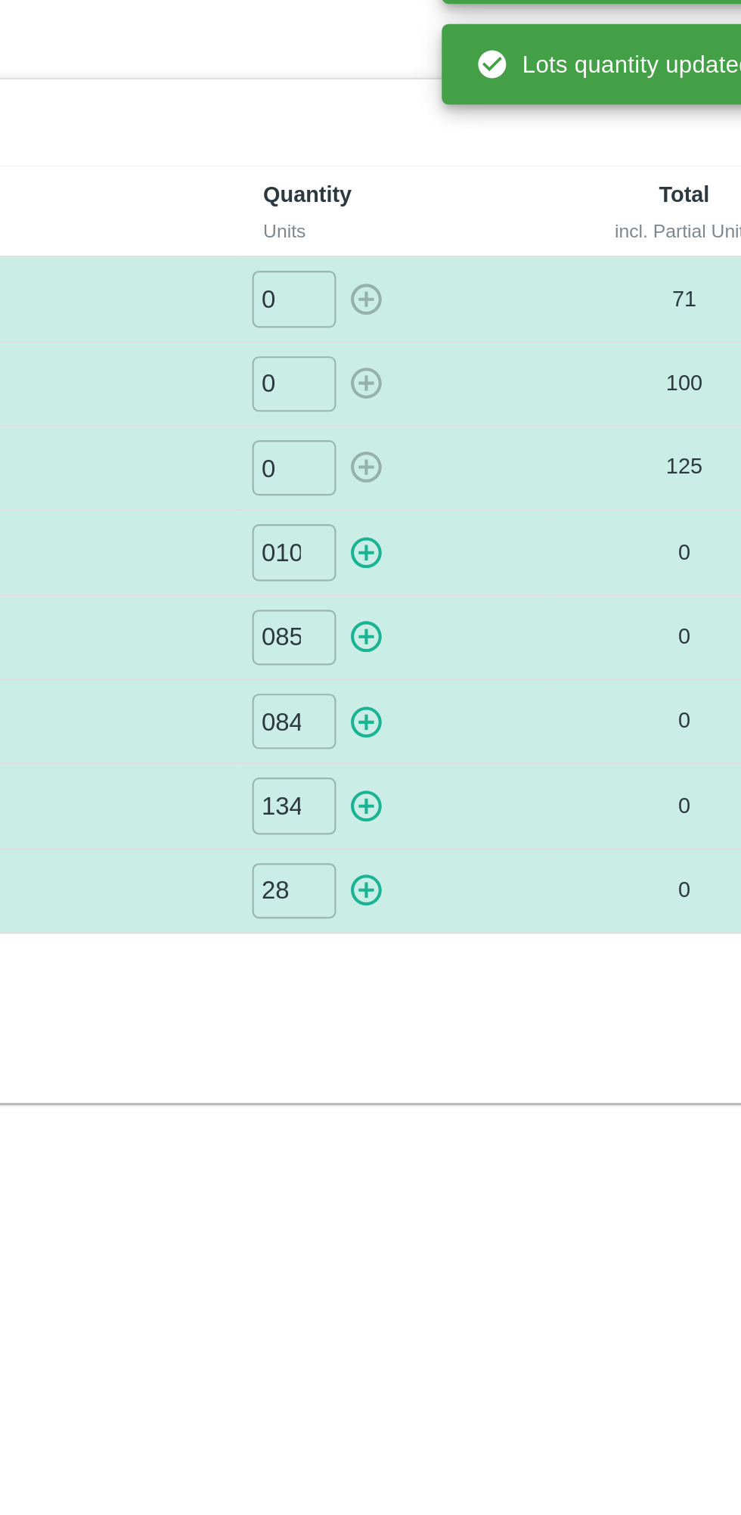
type input "0"
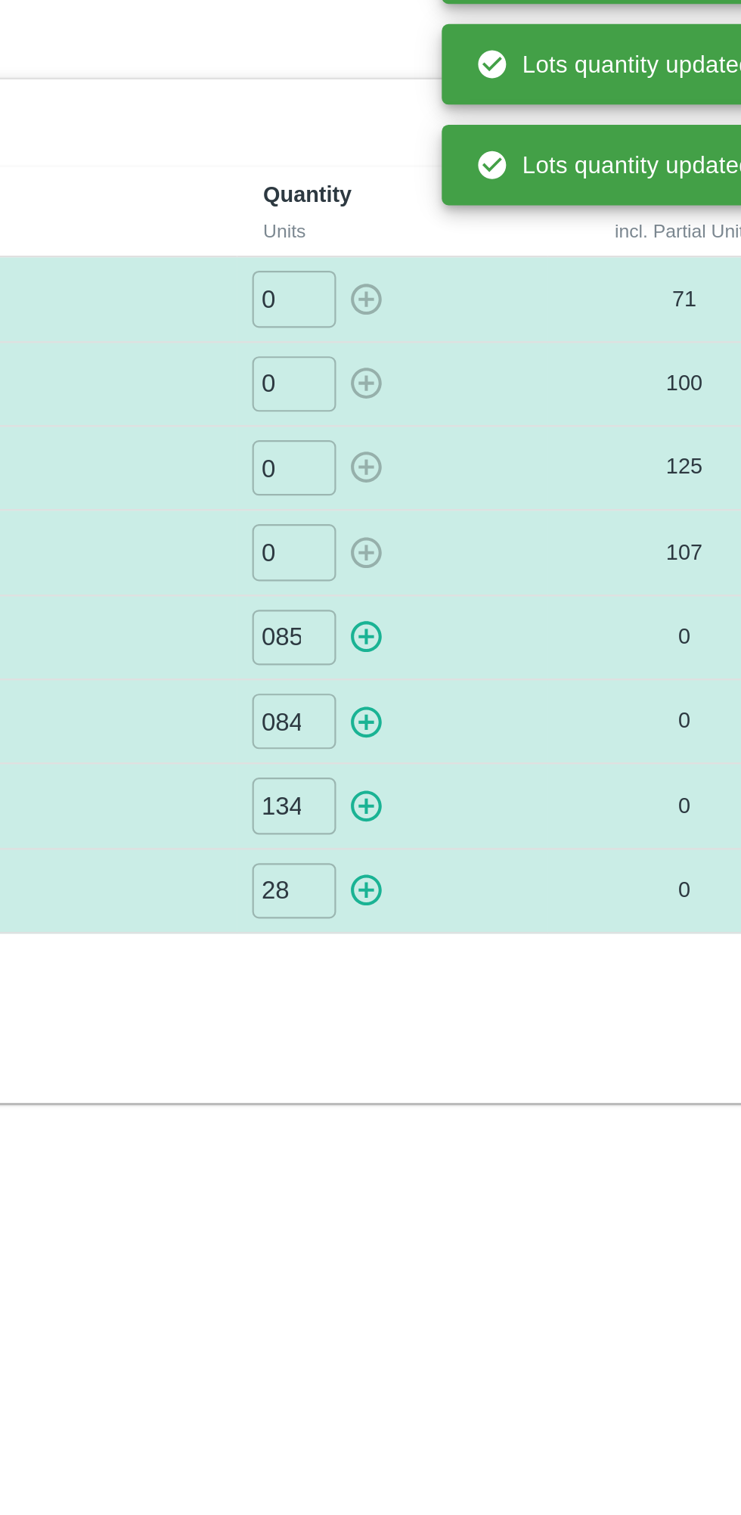
click at [466, 343] on icon "button" at bounding box center [474, 336] width 17 height 17
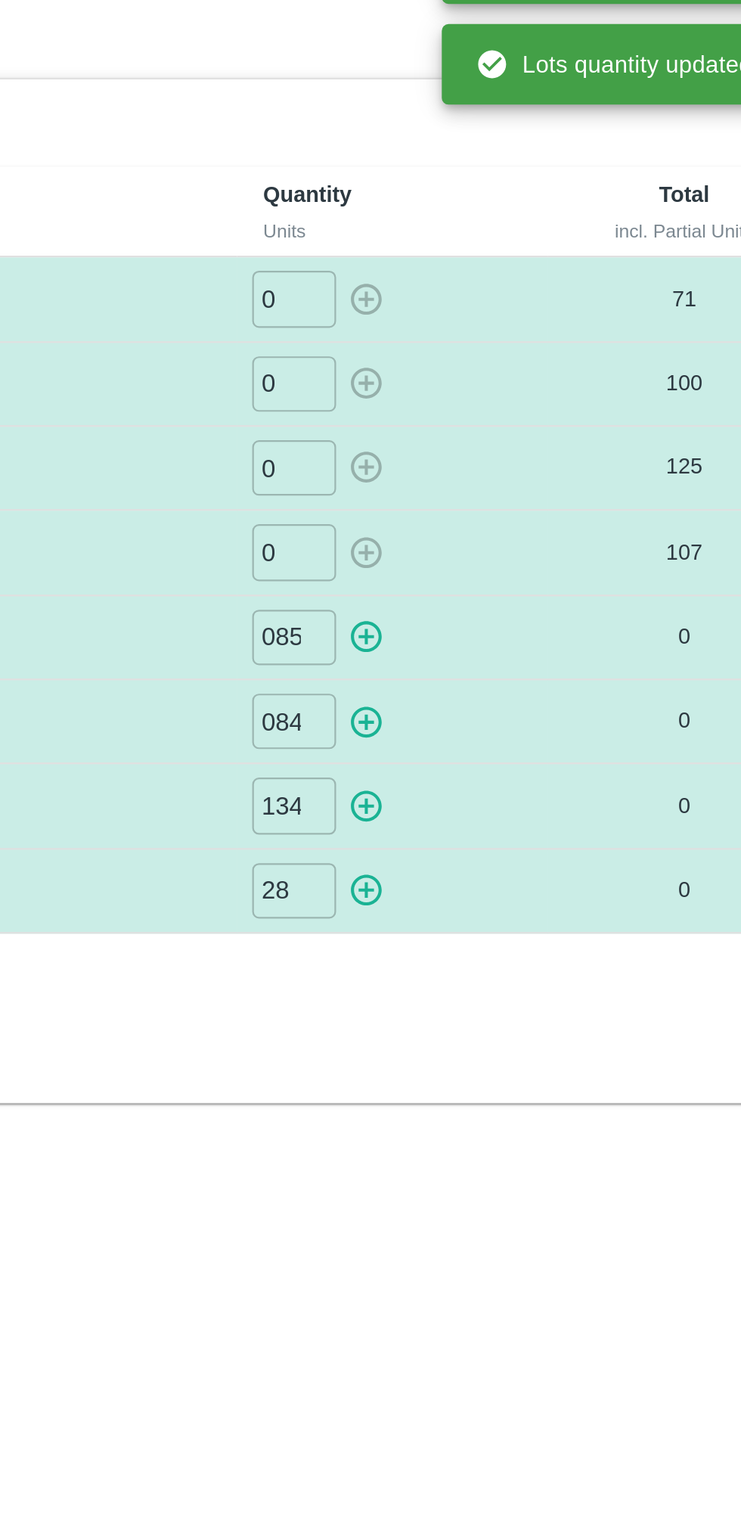
type input "0"
click at [469, 380] on icon "button" at bounding box center [474, 375] width 17 height 17
type input "0"
click at [471, 411] on icon "button" at bounding box center [474, 413] width 17 height 17
type input "0"
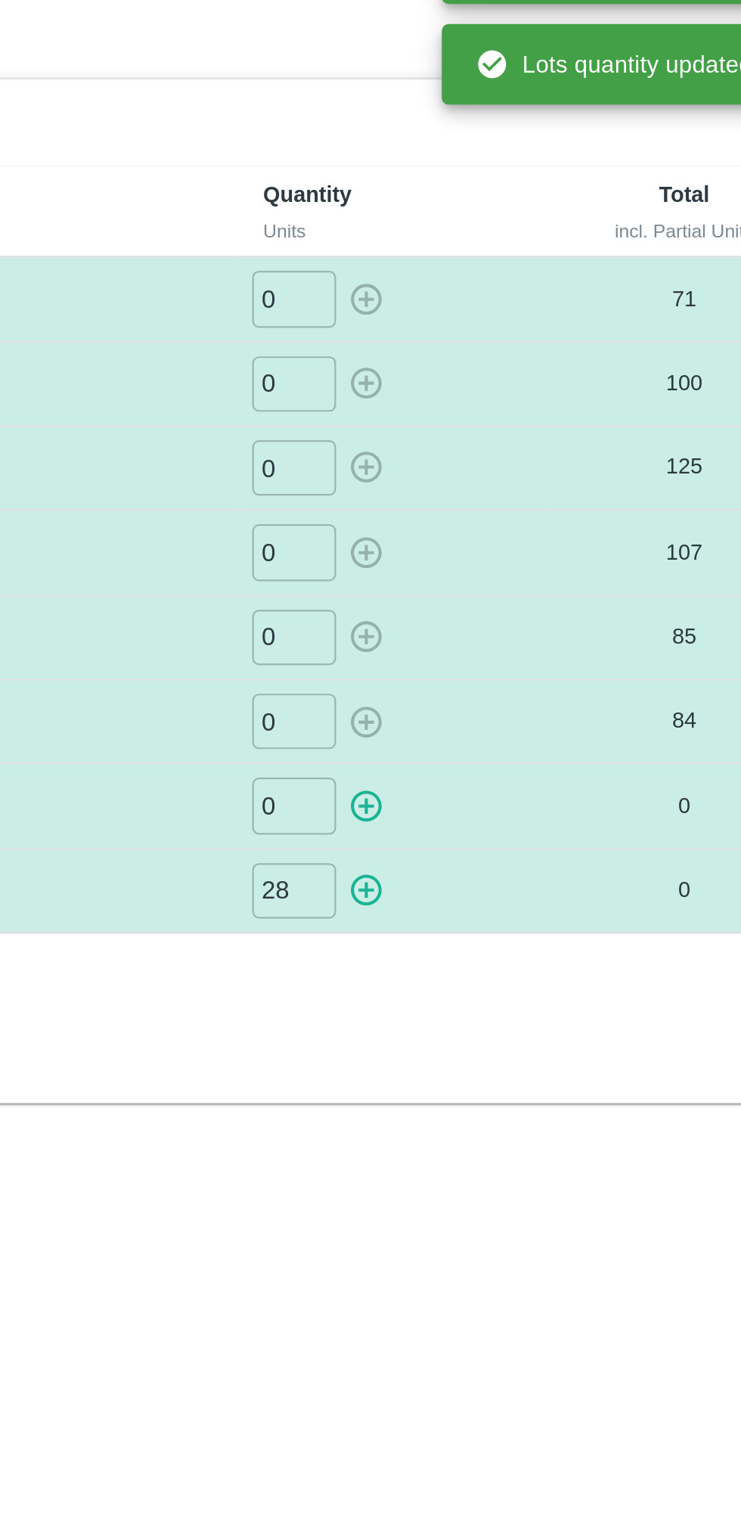
click at [471, 459] on icon "button" at bounding box center [474, 451] width 17 height 17
type input "0"
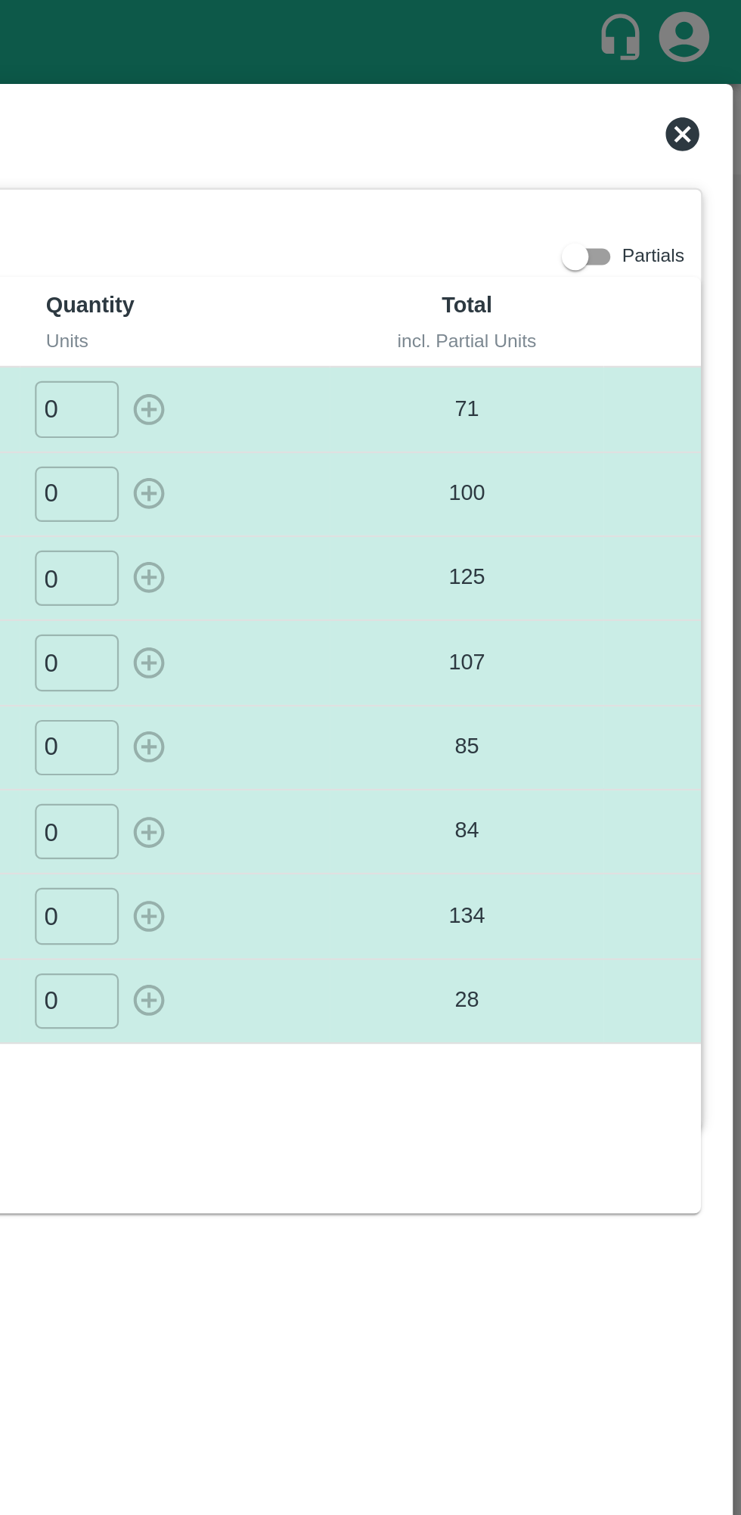
click at [715, 65] on icon at bounding box center [714, 60] width 15 height 15
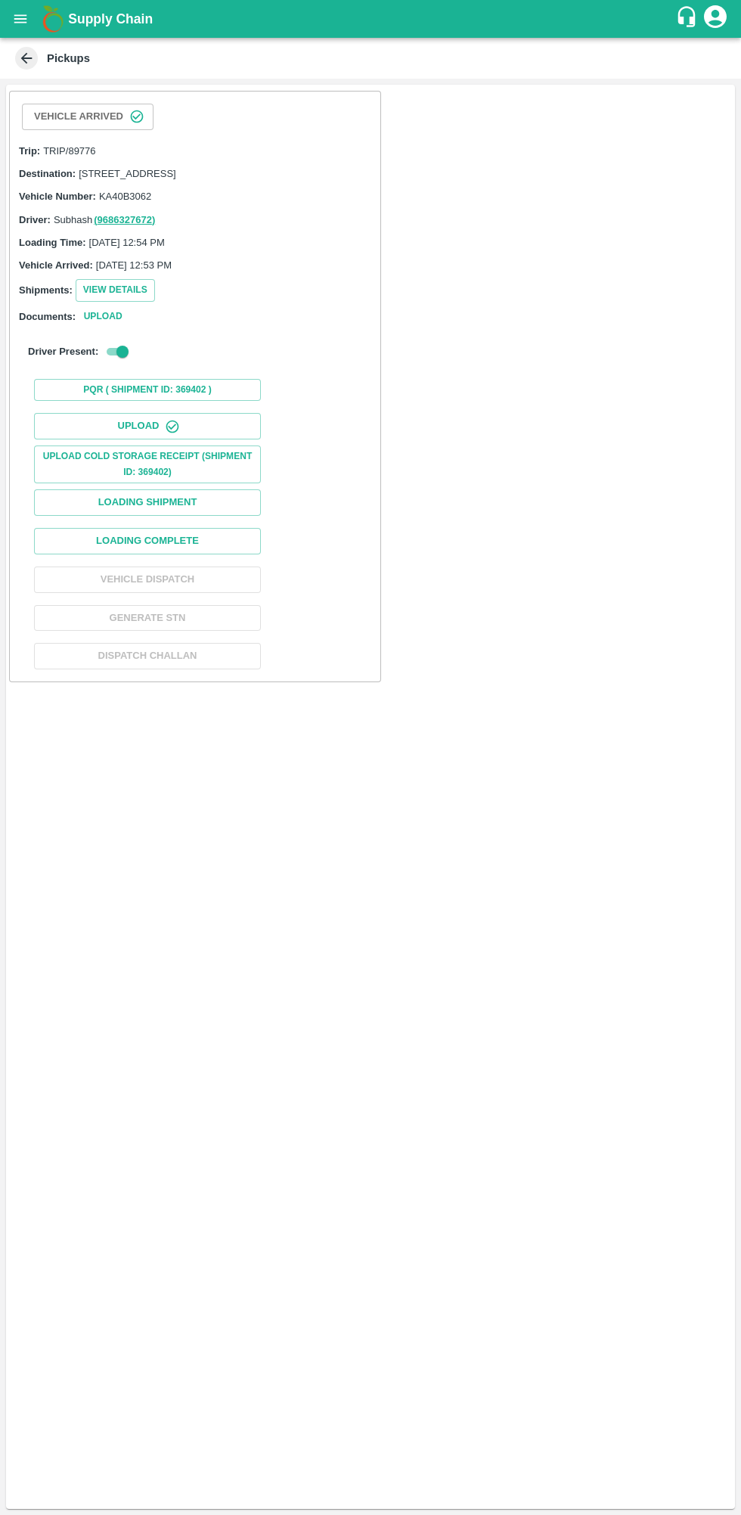
click at [109, 301] on button "View Details" at bounding box center [115, 290] width 79 height 22
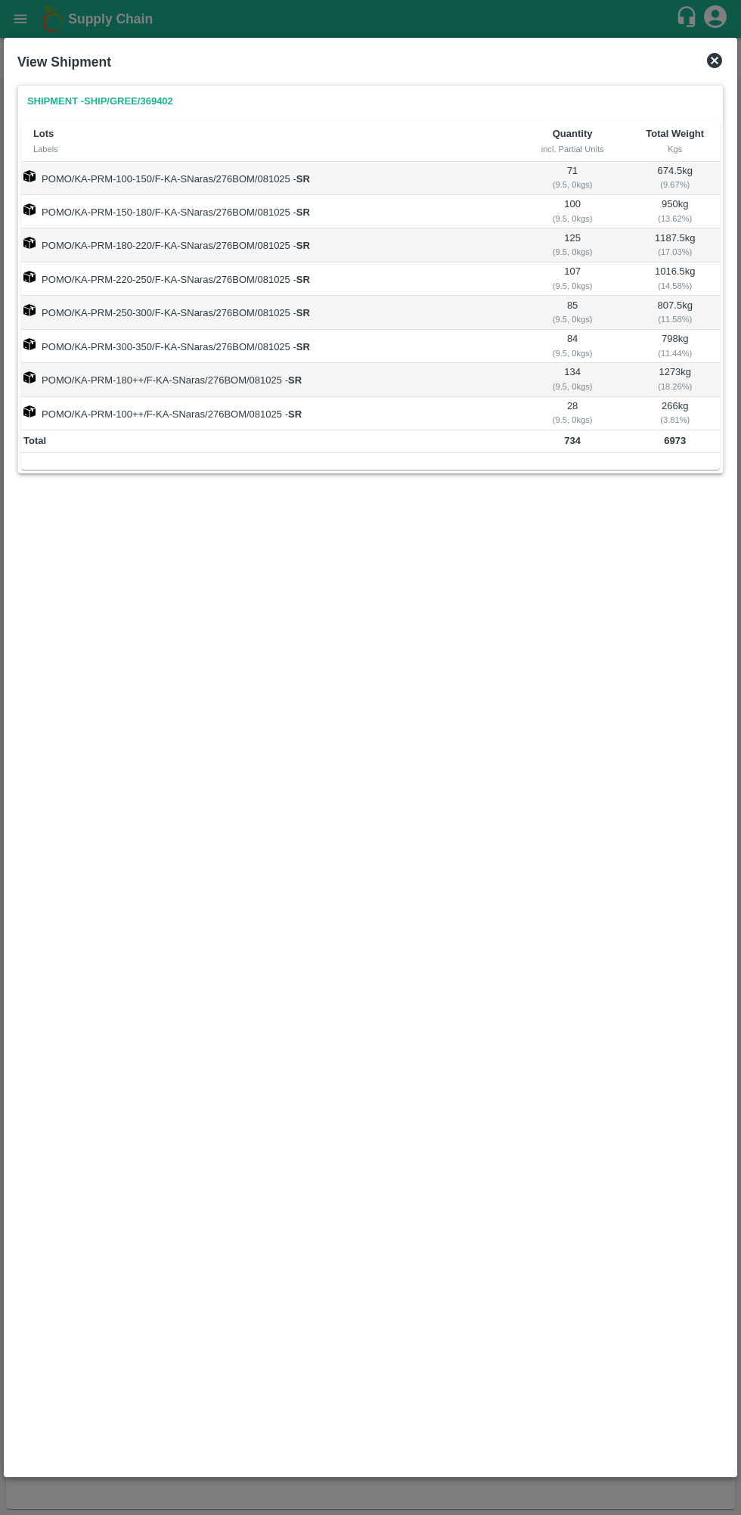
click at [719, 75] on div "View Shipment" at bounding box center [370, 61] width 719 height 33
click at [715, 61] on icon at bounding box center [715, 60] width 18 height 18
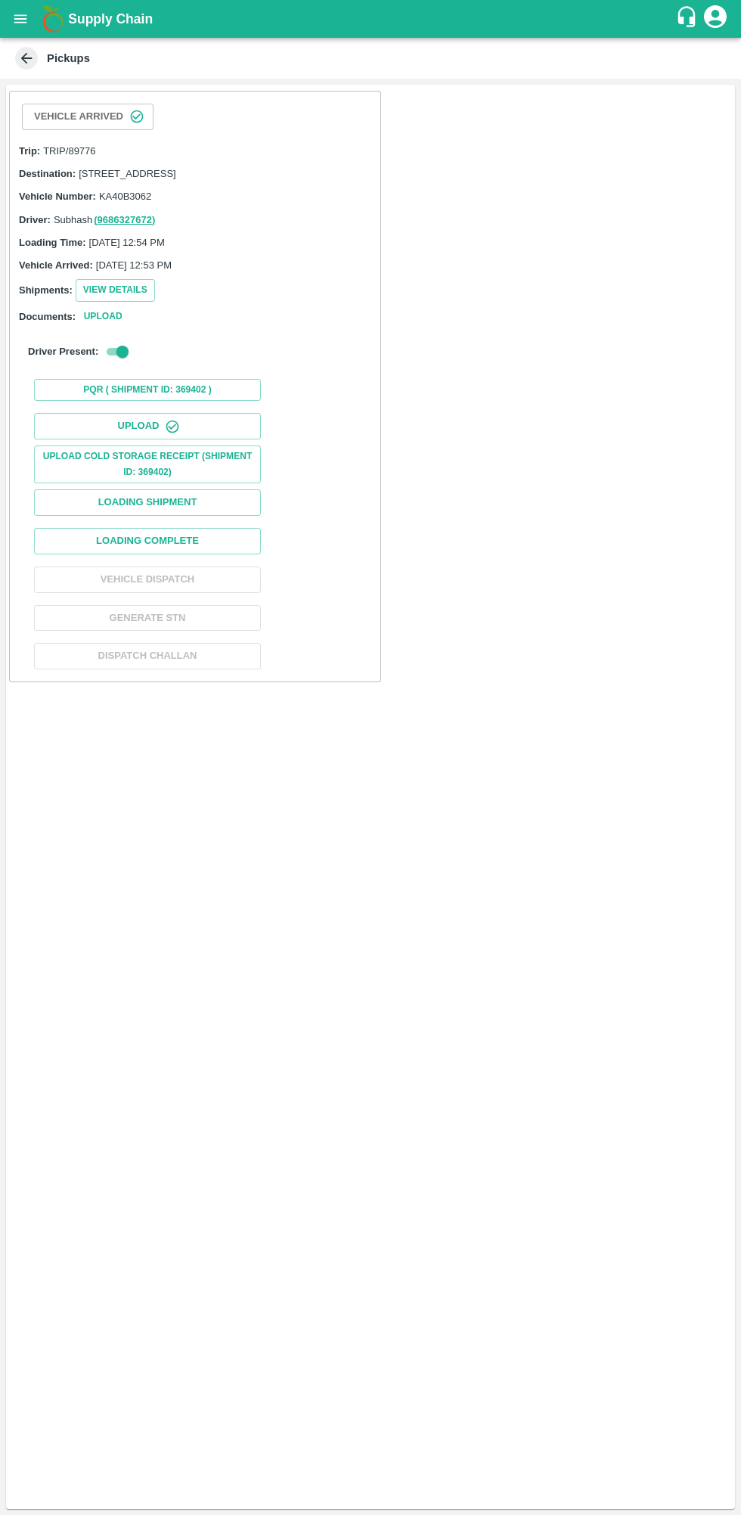
click at [126, 554] on button "Loading Complete" at bounding box center [147, 541] width 227 height 26
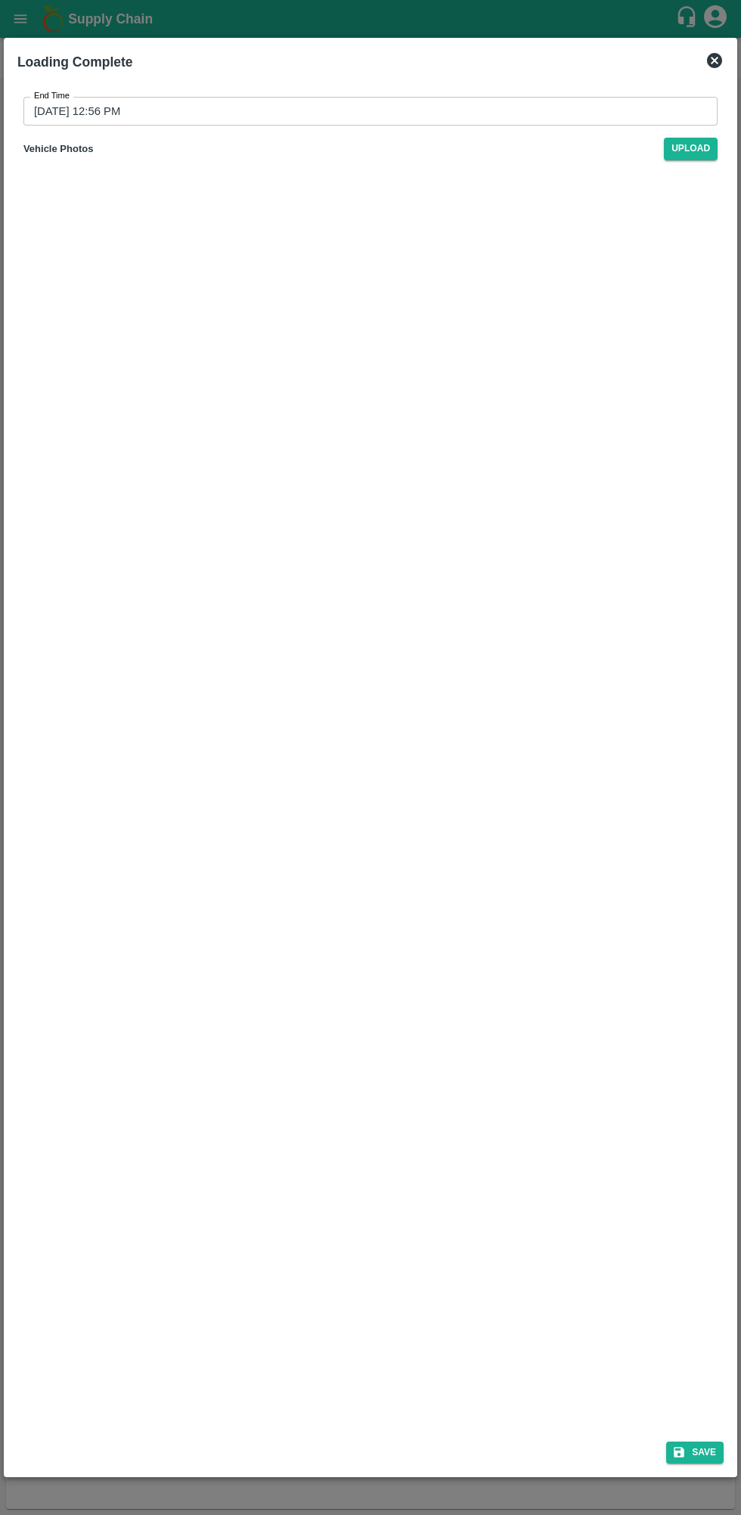
click at [86, 105] on input "[DATE] 12:56 PM" at bounding box center [365, 111] width 684 height 29
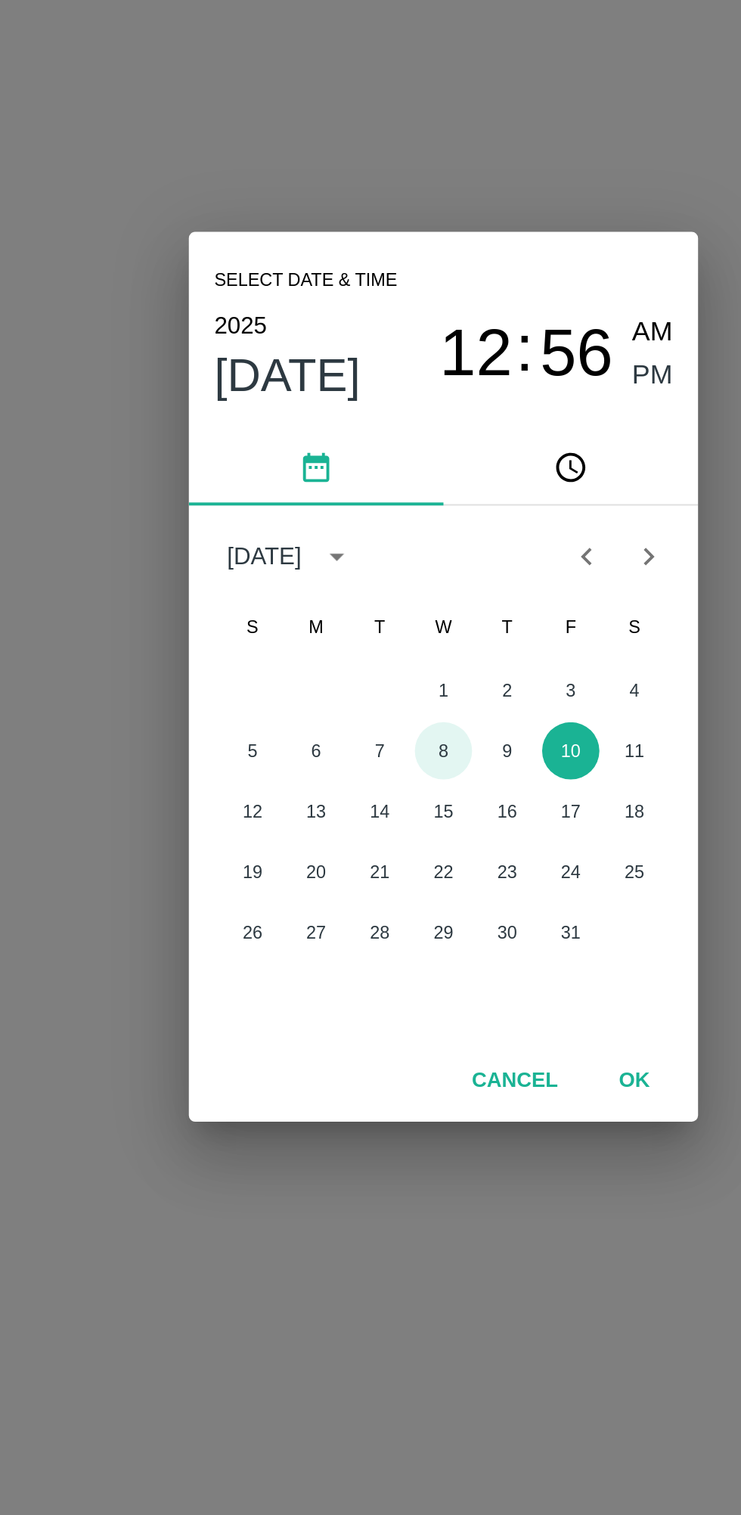
click at [368, 792] on button "8" at bounding box center [370, 792] width 27 height 27
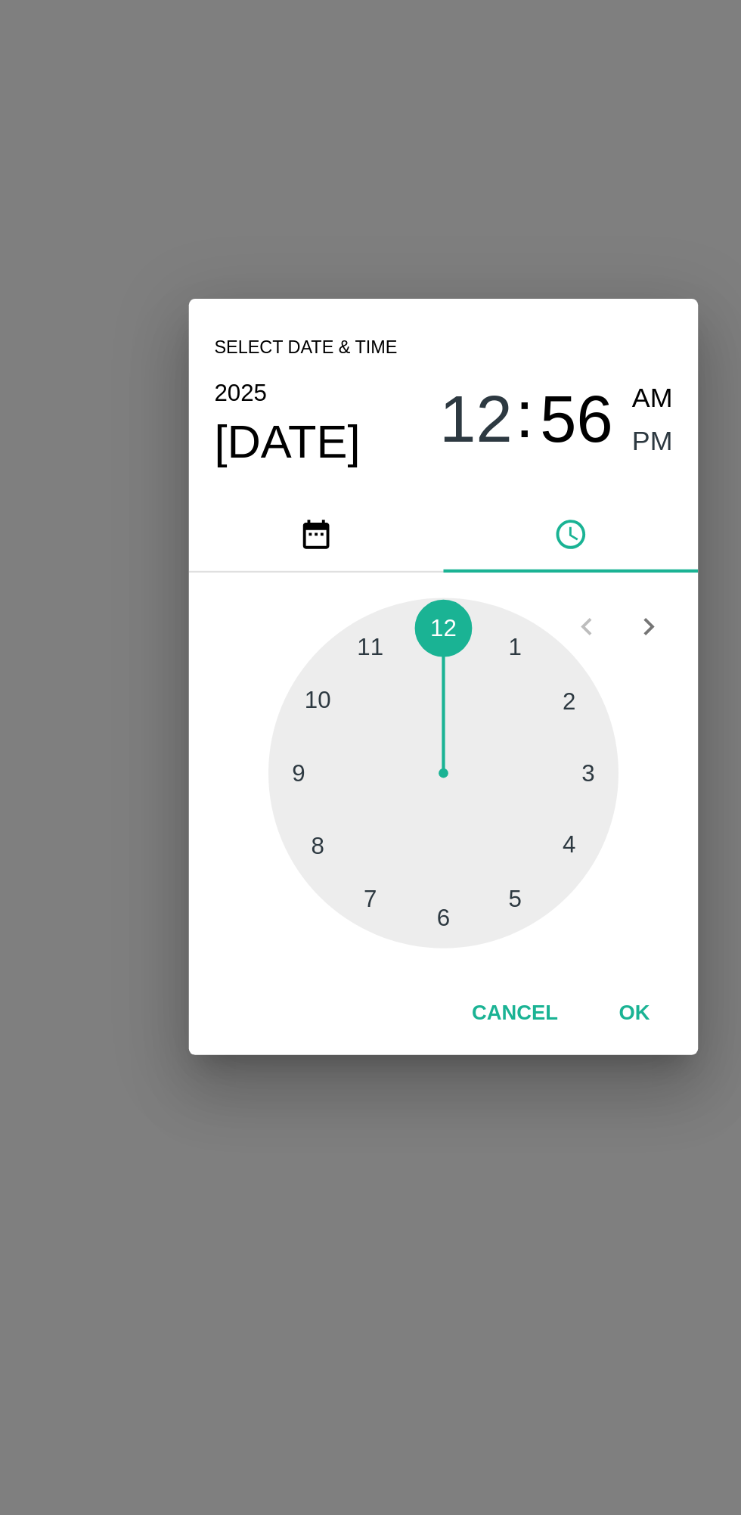
click at [400, 867] on div at bounding box center [370, 803] width 166 height 166
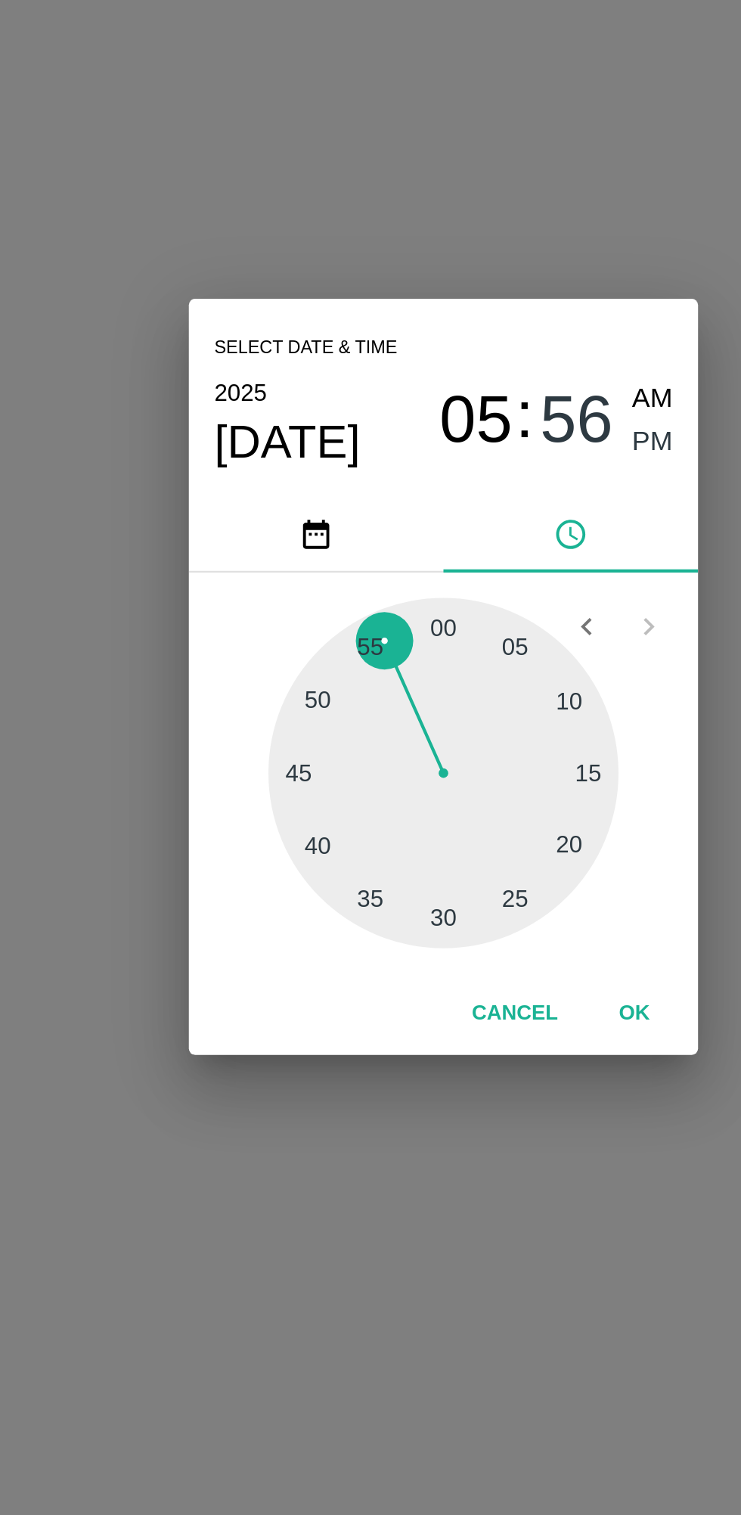
click at [464, 656] on span "PM" at bounding box center [471, 646] width 20 height 20
type input "[DATE] 12:57 PM"
click at [461, 654] on span "PM" at bounding box center [471, 646] width 20 height 20
click at [463, 921] on button "OK" at bounding box center [461, 918] width 48 height 26
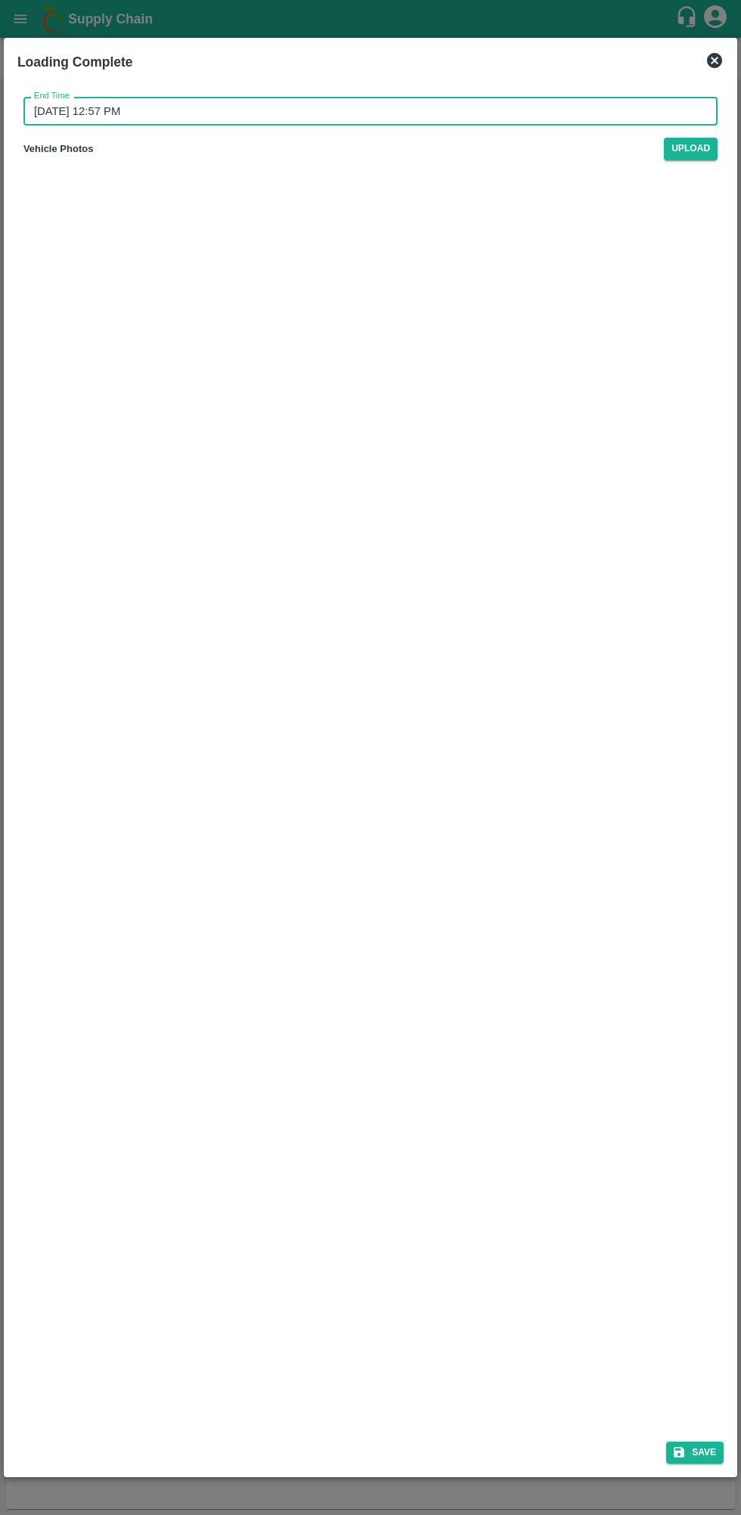
click at [681, 1453] on icon "submit" at bounding box center [679, 1453] width 11 height 11
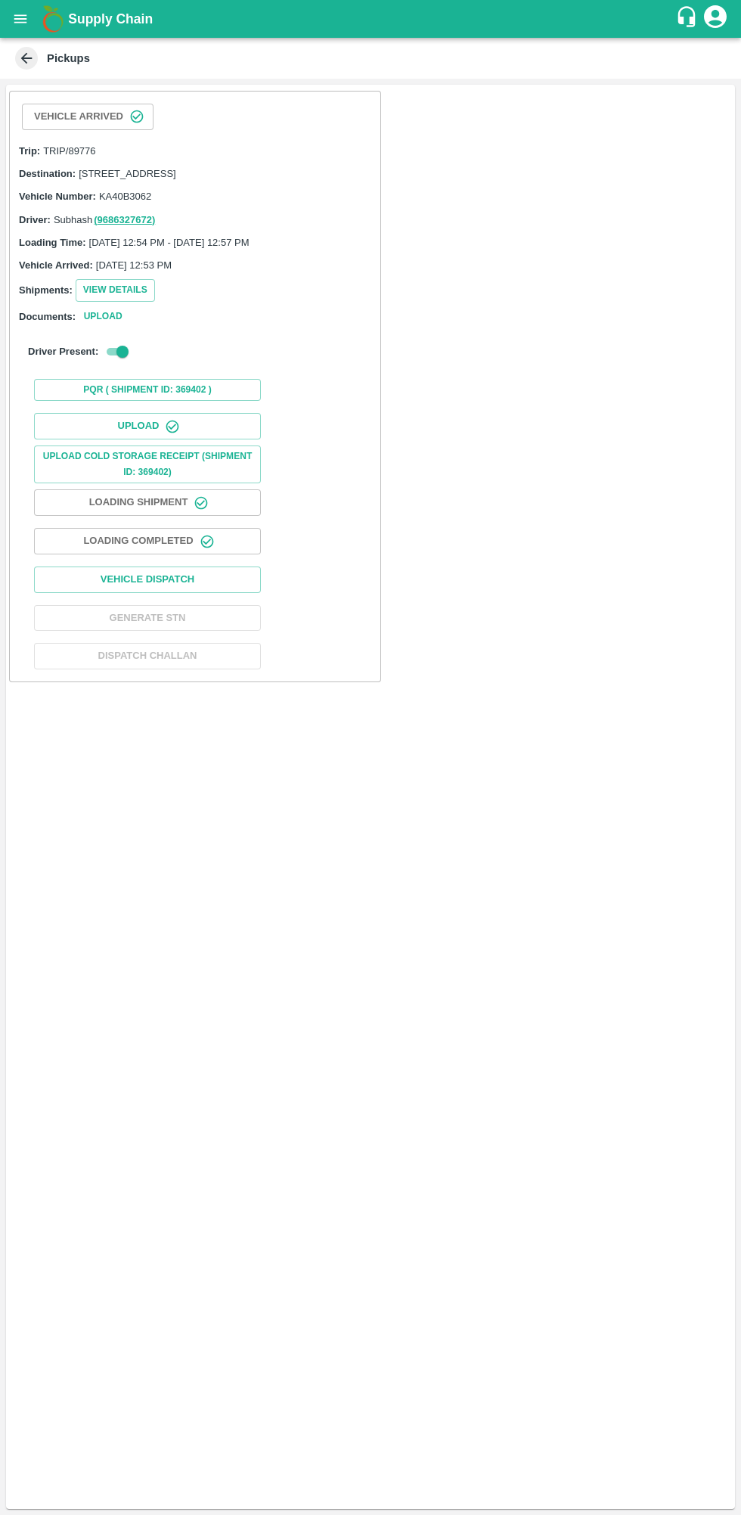
click at [101, 593] on button "Vehicle Dispatch" at bounding box center [147, 580] width 227 height 26
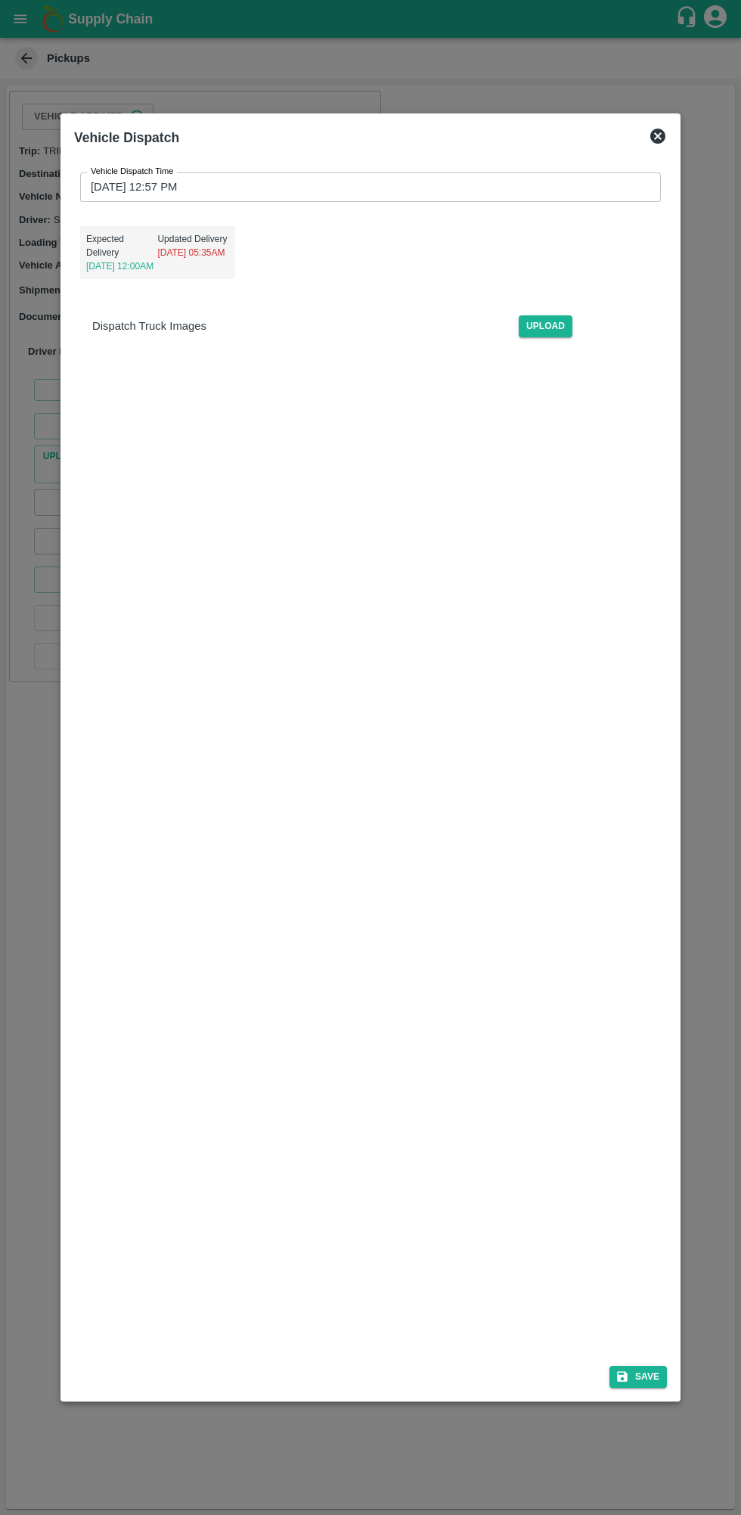
click at [121, 183] on input "[DATE] 12:57 PM" at bounding box center [365, 186] width 570 height 29
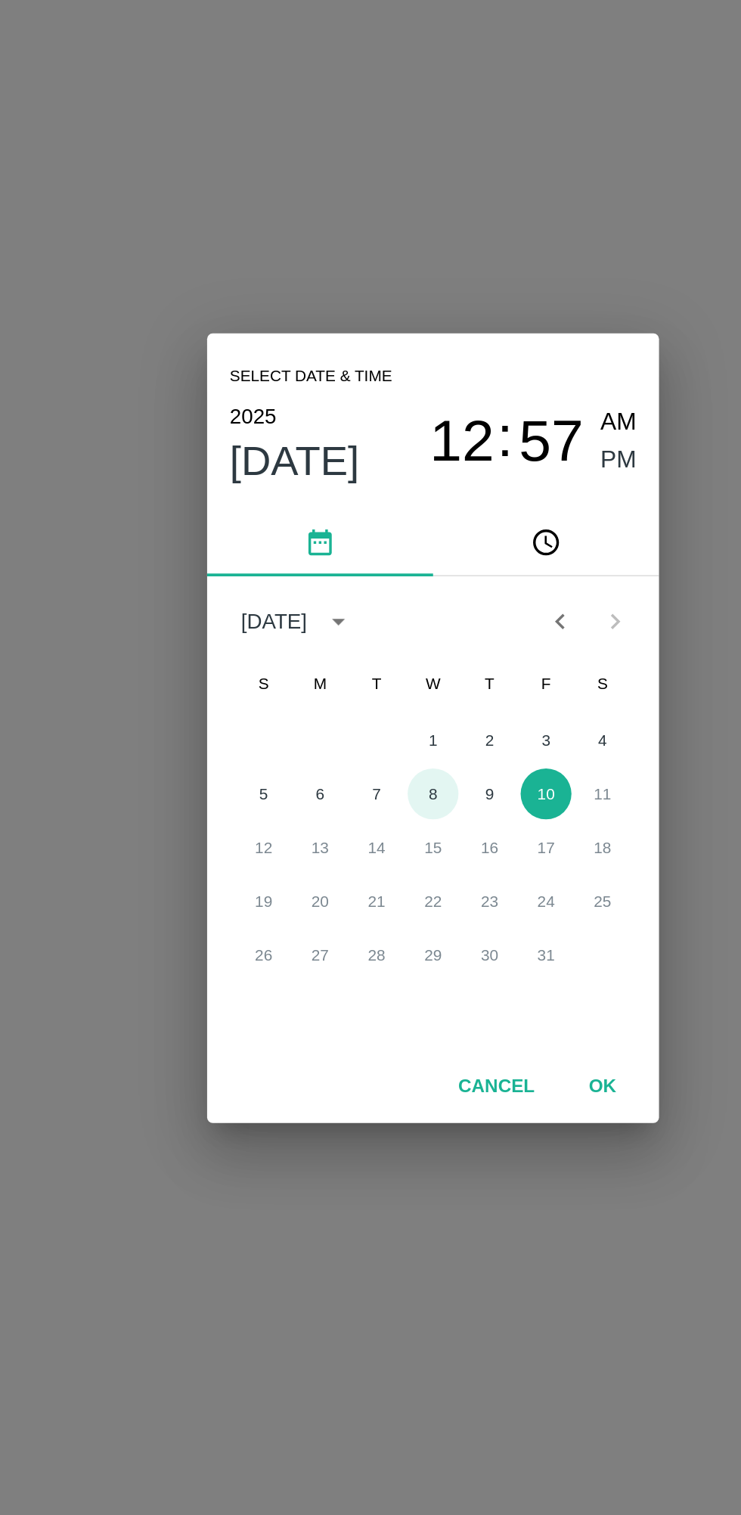
click at [371, 793] on button "8" at bounding box center [370, 792] width 27 height 27
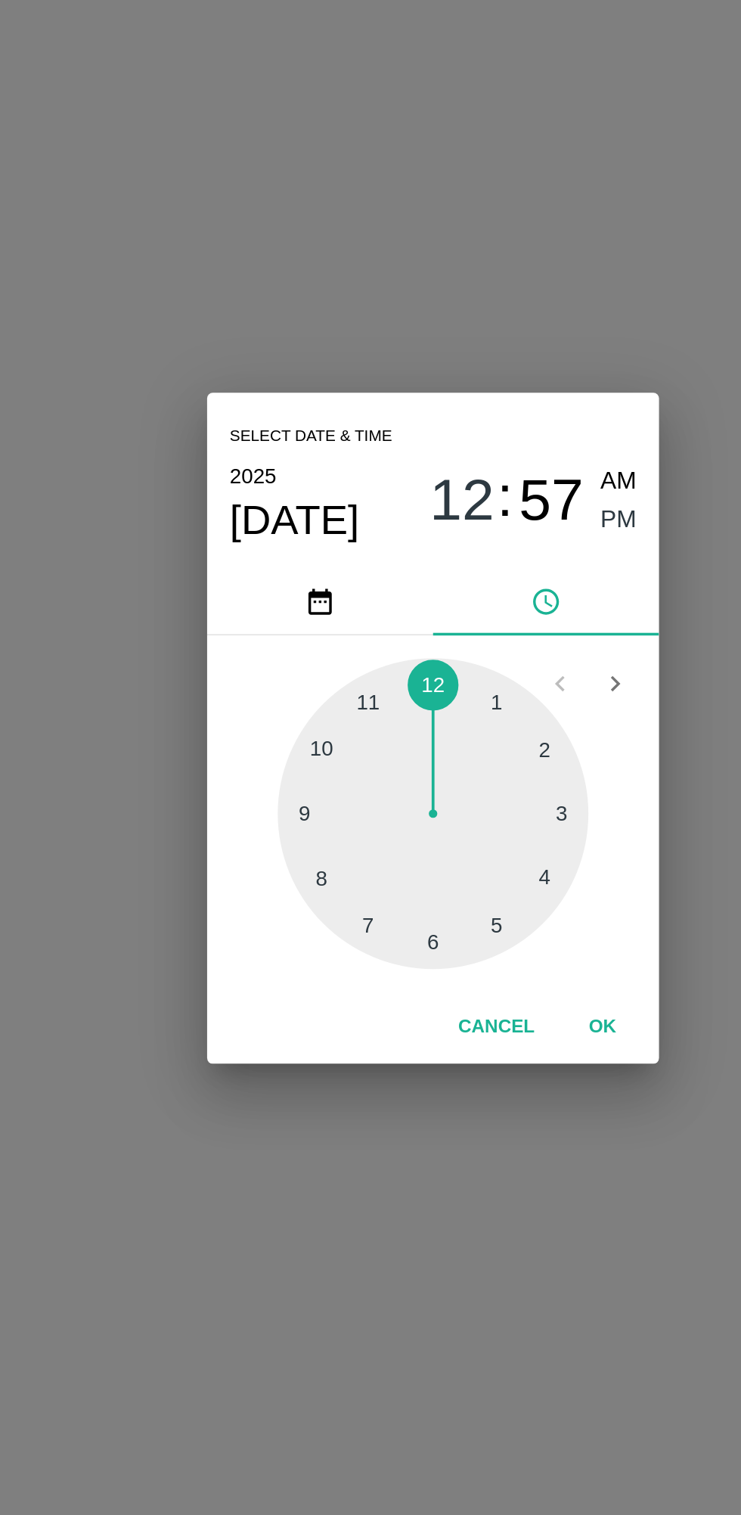
click at [373, 872] on div at bounding box center [370, 803] width 166 height 166
type input "[DATE] 06:57 PM"
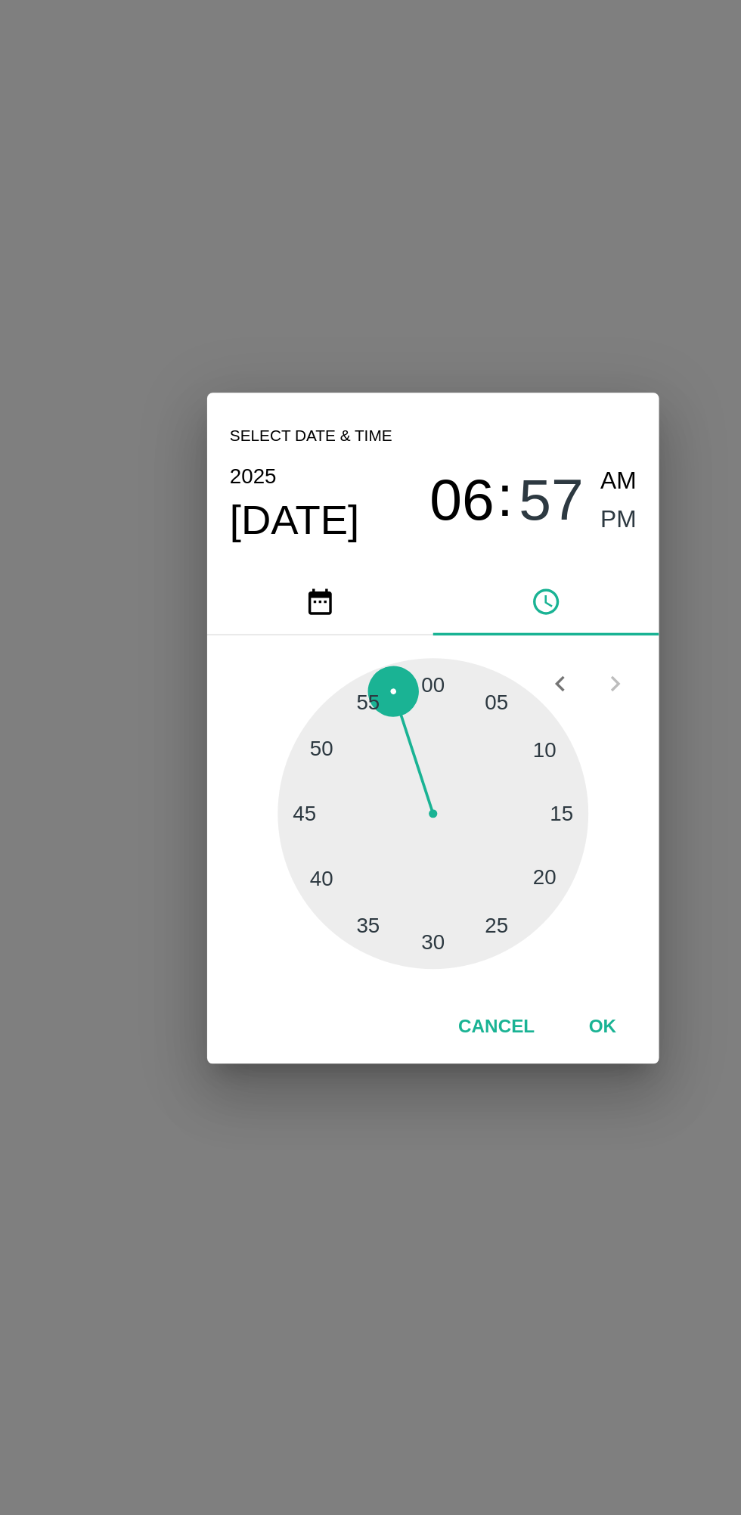
click at [476, 656] on span "PM" at bounding box center [471, 646] width 20 height 20
click at [451, 924] on button "OK" at bounding box center [461, 918] width 48 height 26
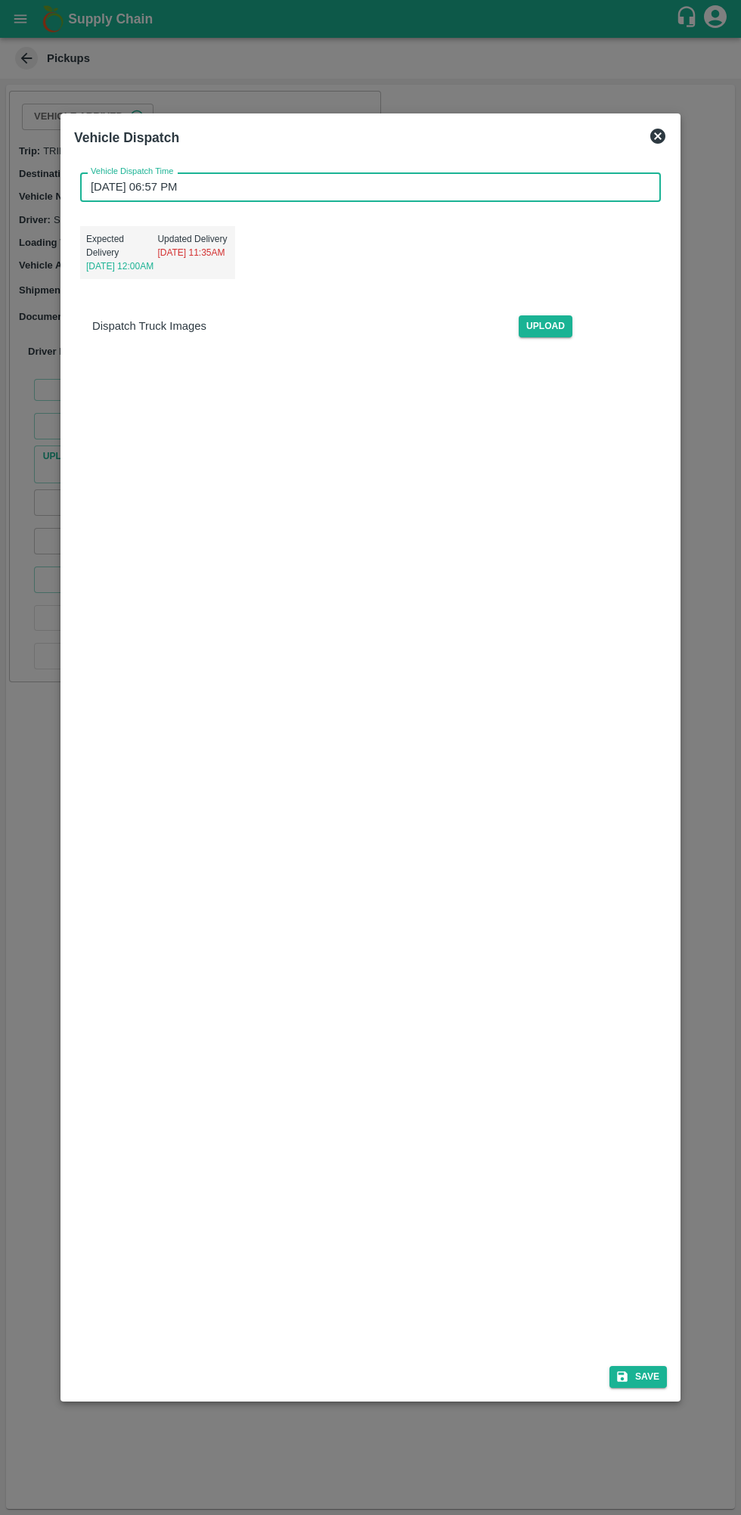
click at [659, 1374] on button "Save" at bounding box center [638, 1377] width 57 height 22
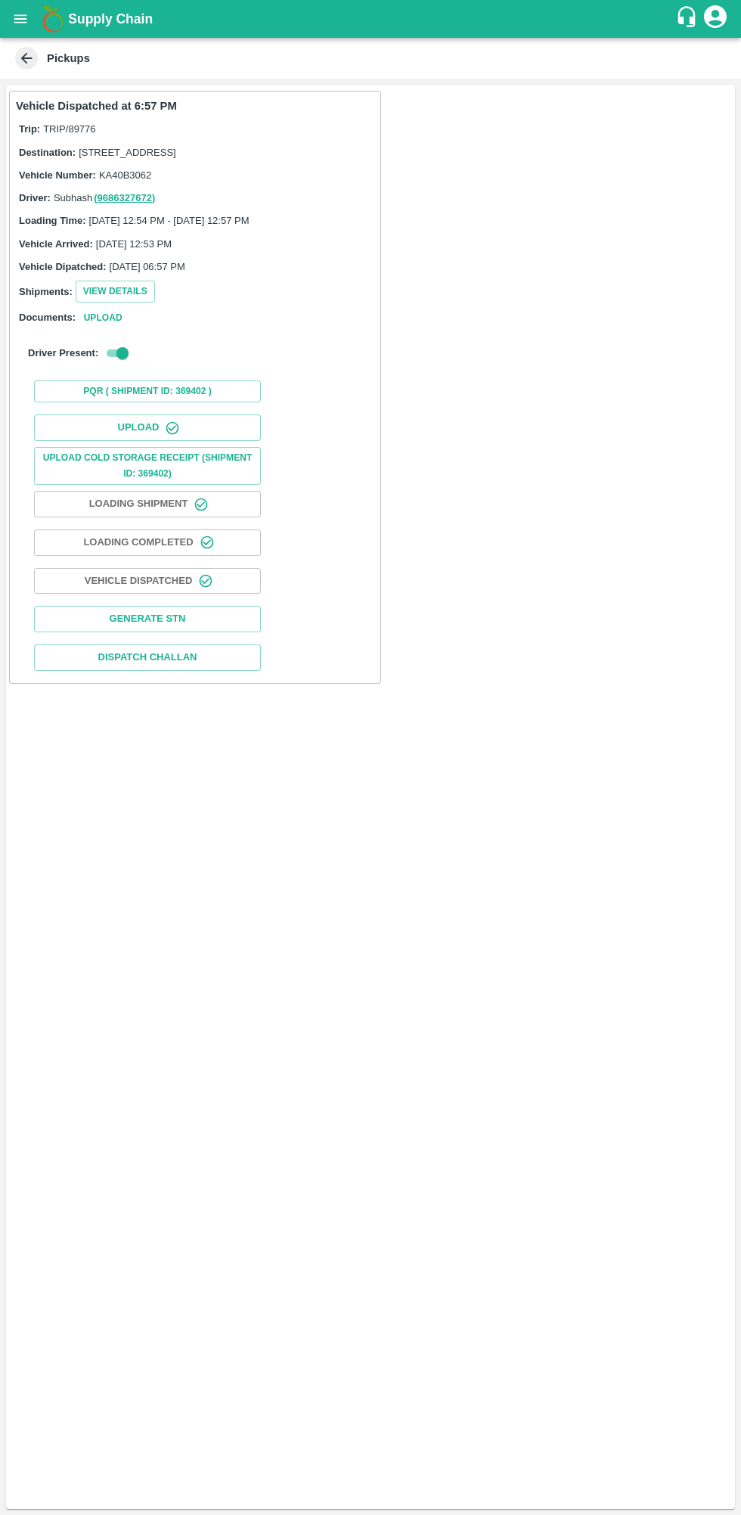
click at [20, 19] on icon "open drawer" at bounding box center [20, 18] width 13 height 8
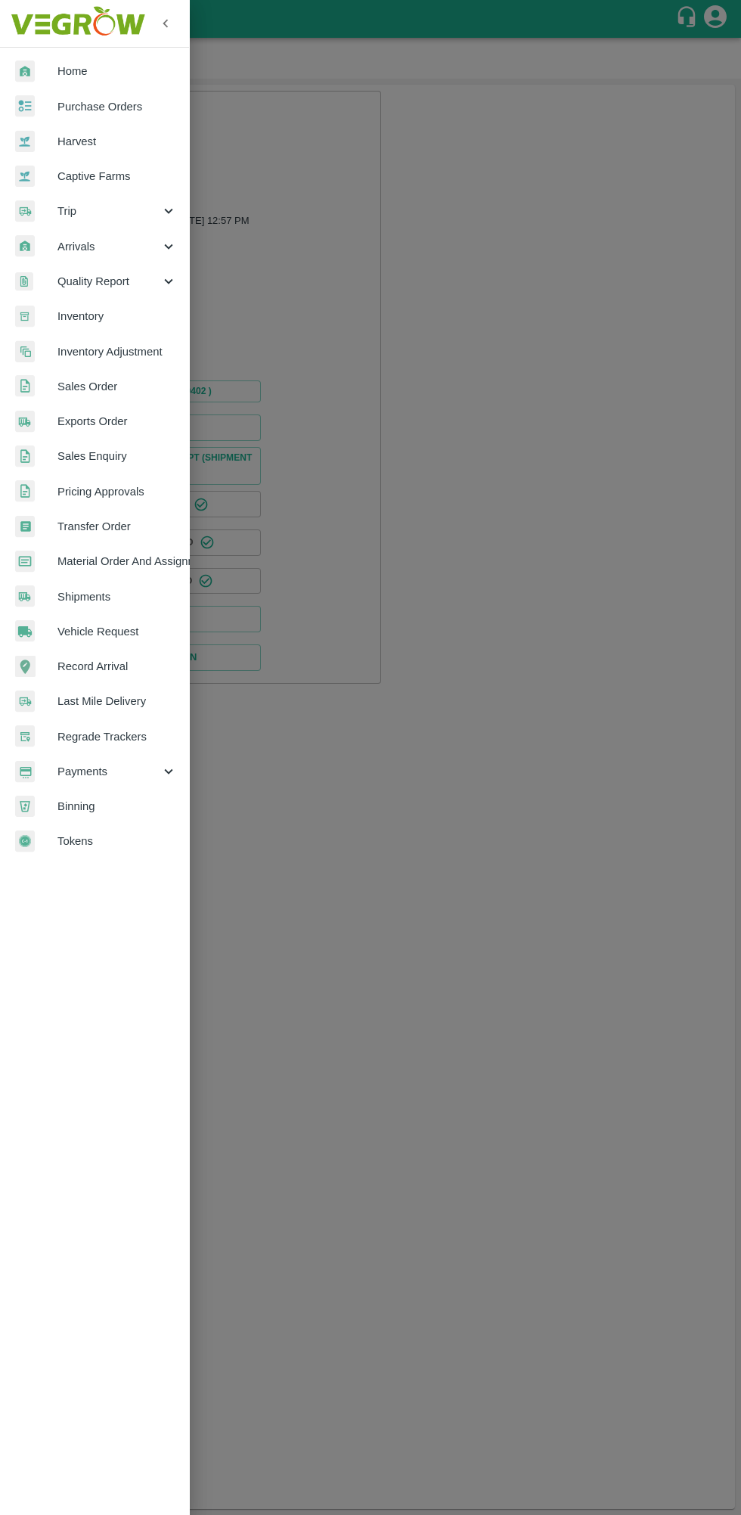
click at [46, 95] on link "Purchase Orders" at bounding box center [94, 106] width 189 height 35
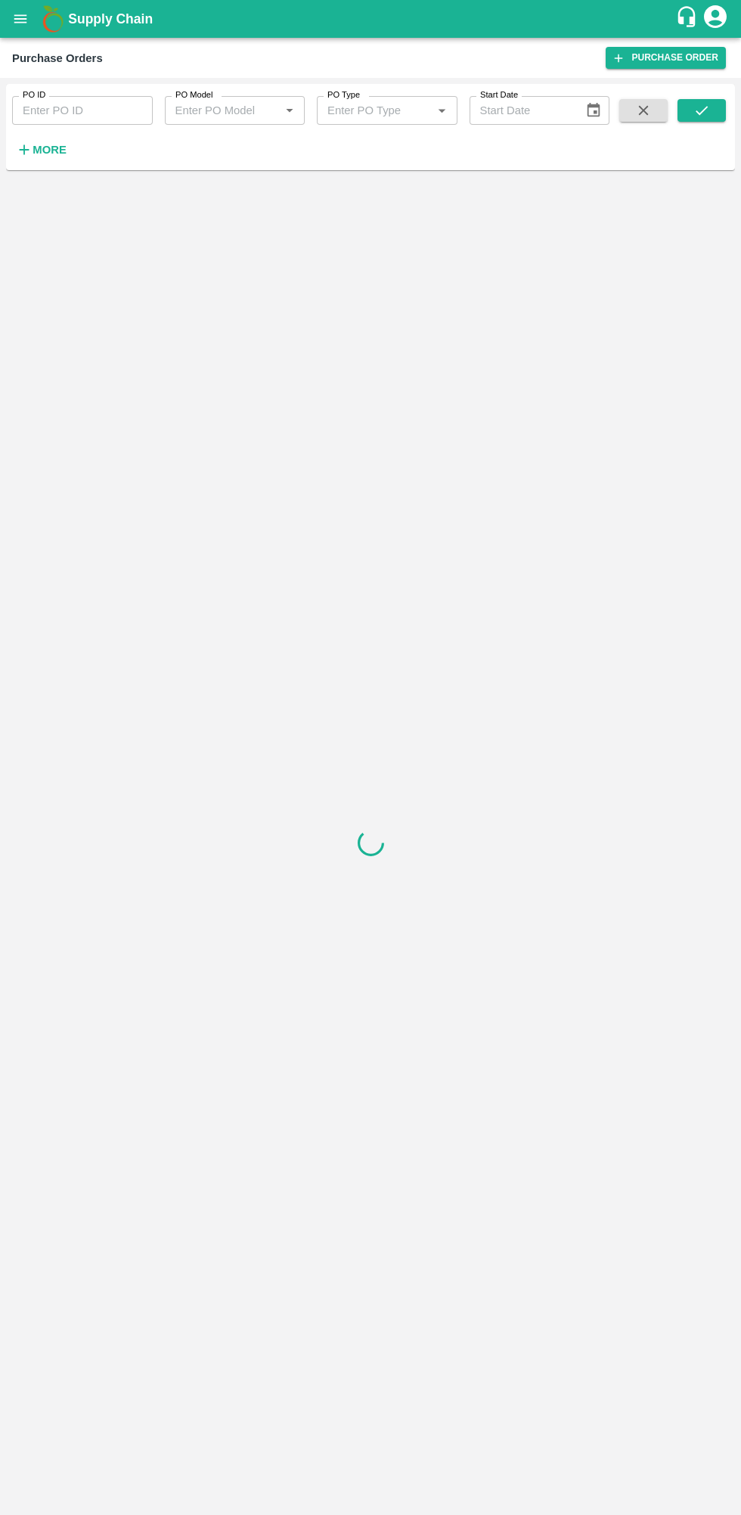
click at [28, 159] on button "More" at bounding box center [41, 150] width 58 height 26
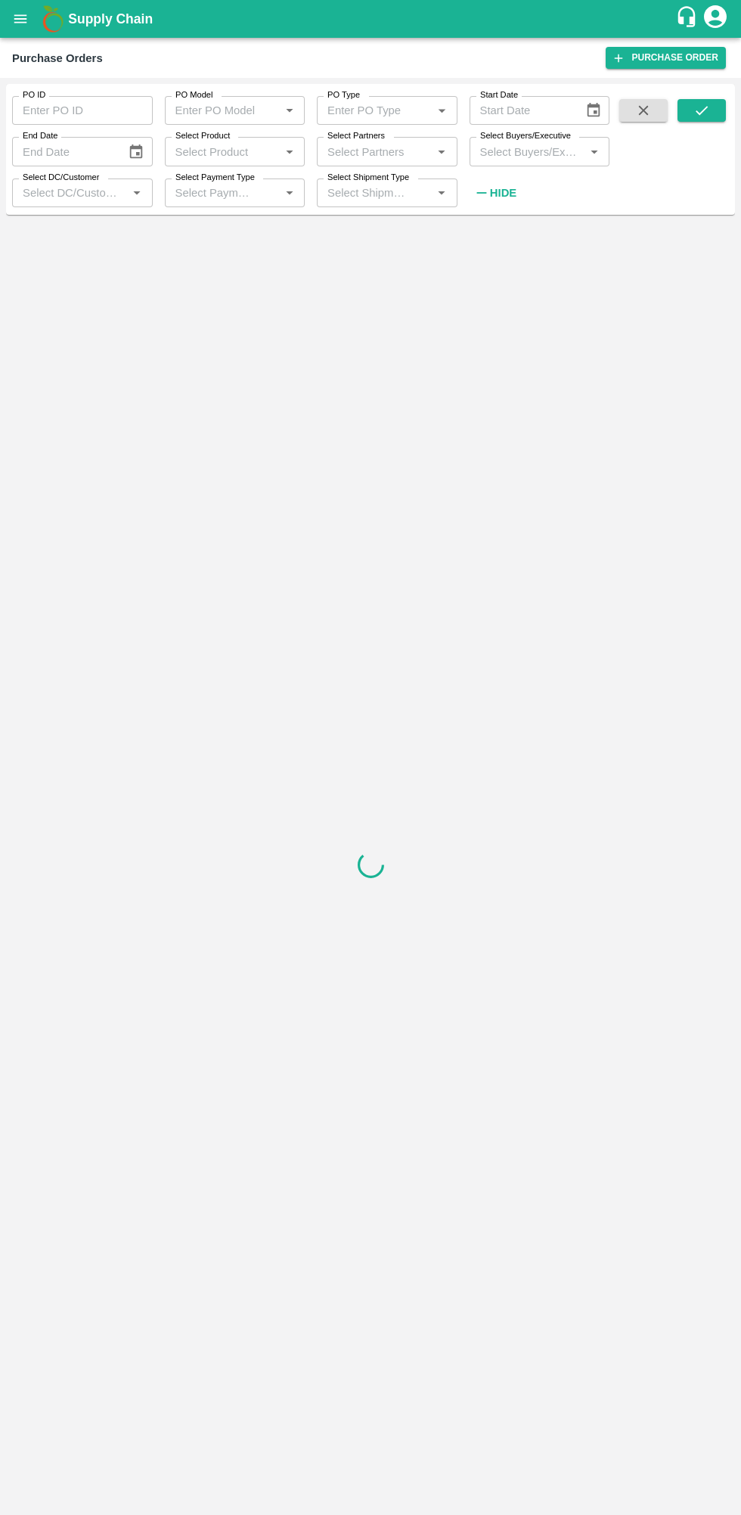
click at [515, 151] on input "Select Buyers/Executive" at bounding box center [527, 151] width 107 height 20
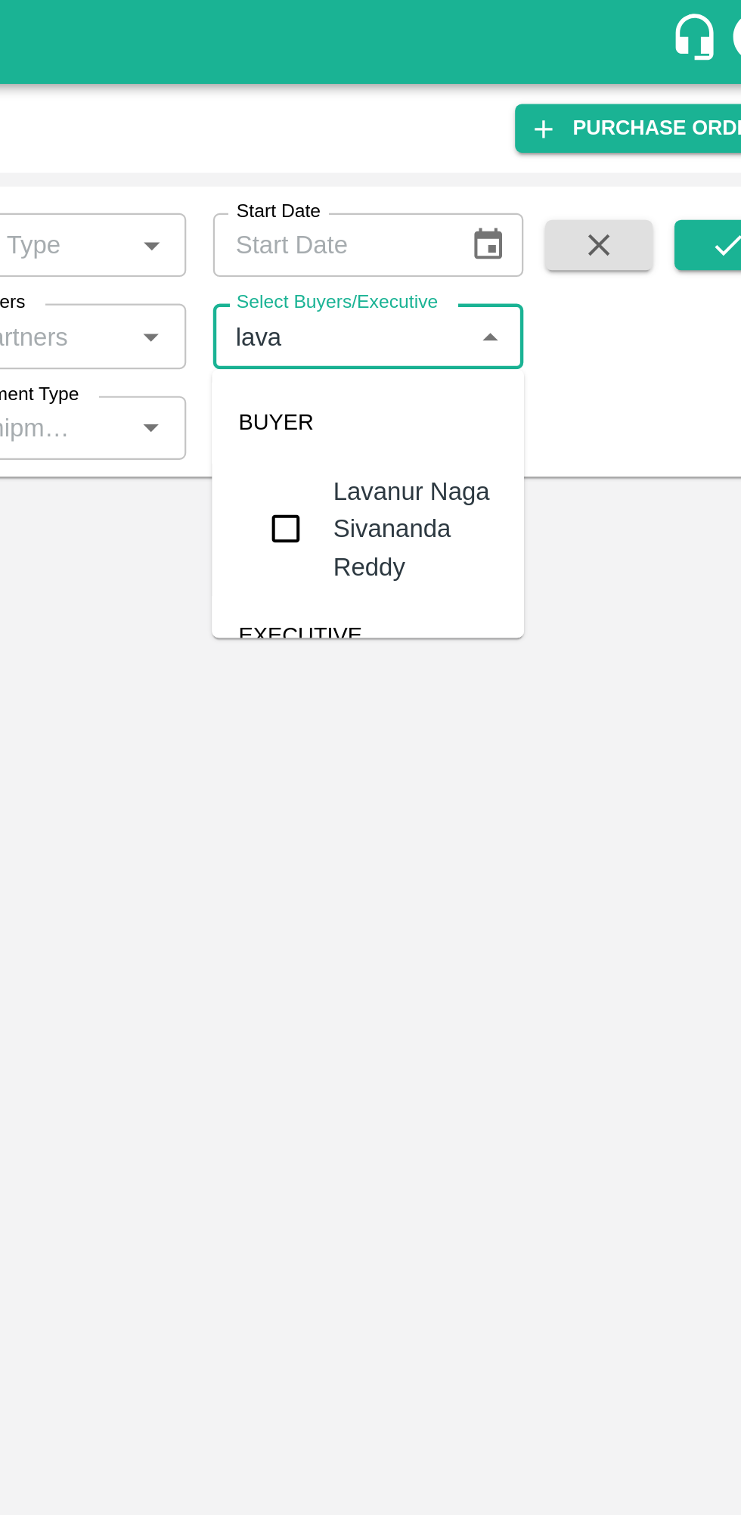
type input "lava"
click at [605, 104] on button "Choose date" at bounding box center [593, 110] width 29 height 29
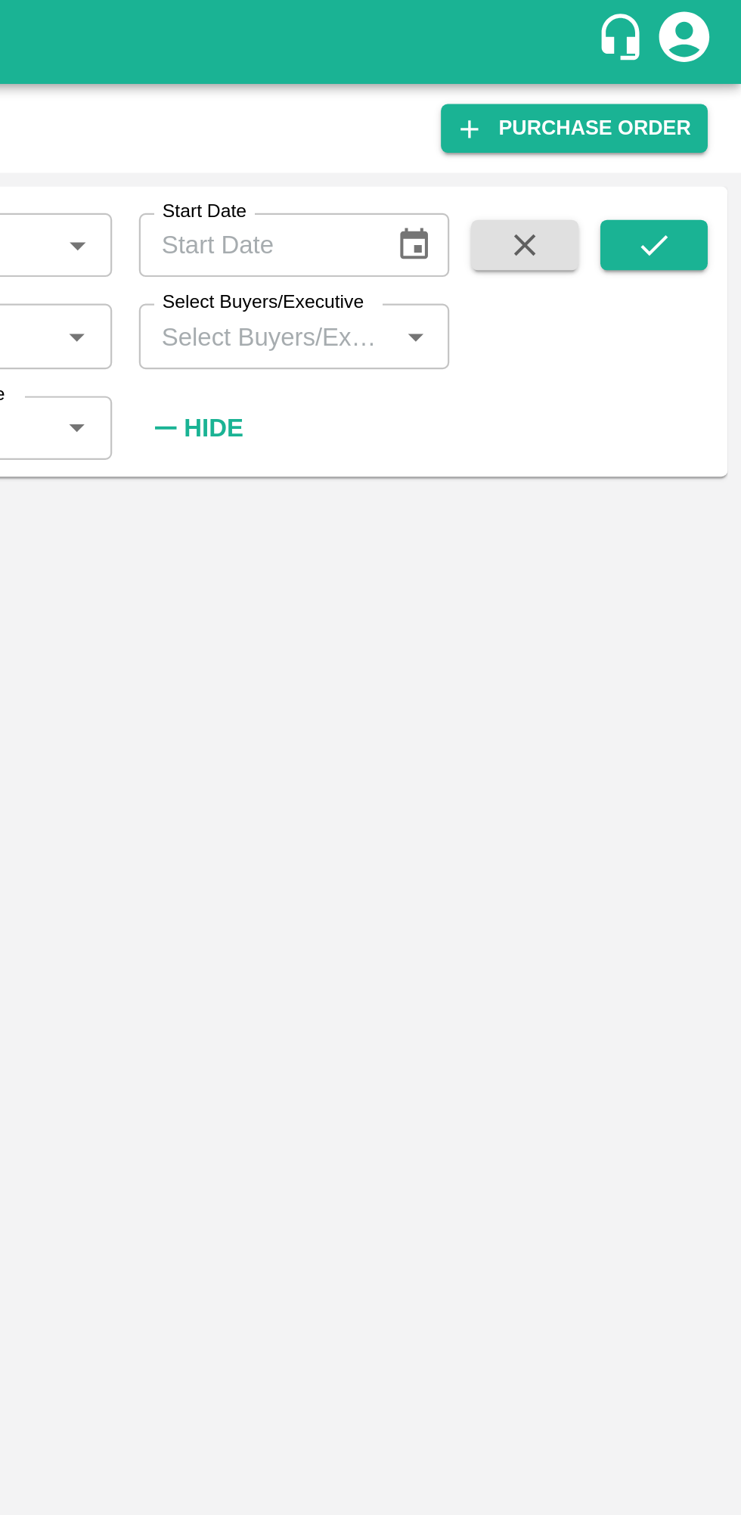
click at [520, 146] on input "Select Buyers/Executive" at bounding box center [527, 151] width 107 height 20
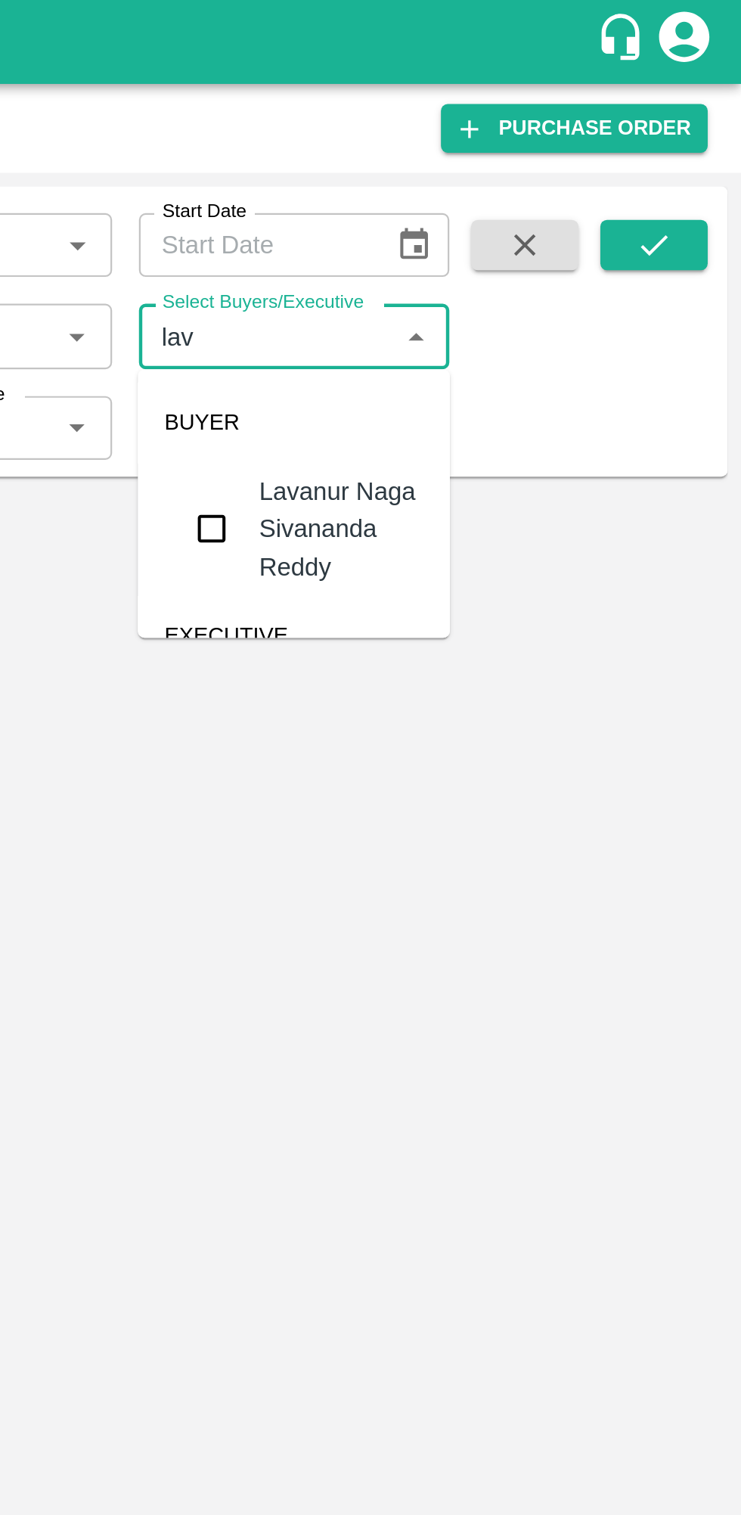
type input "lava"
click at [498, 231] on input "checkbox" at bounding box center [502, 238] width 30 height 30
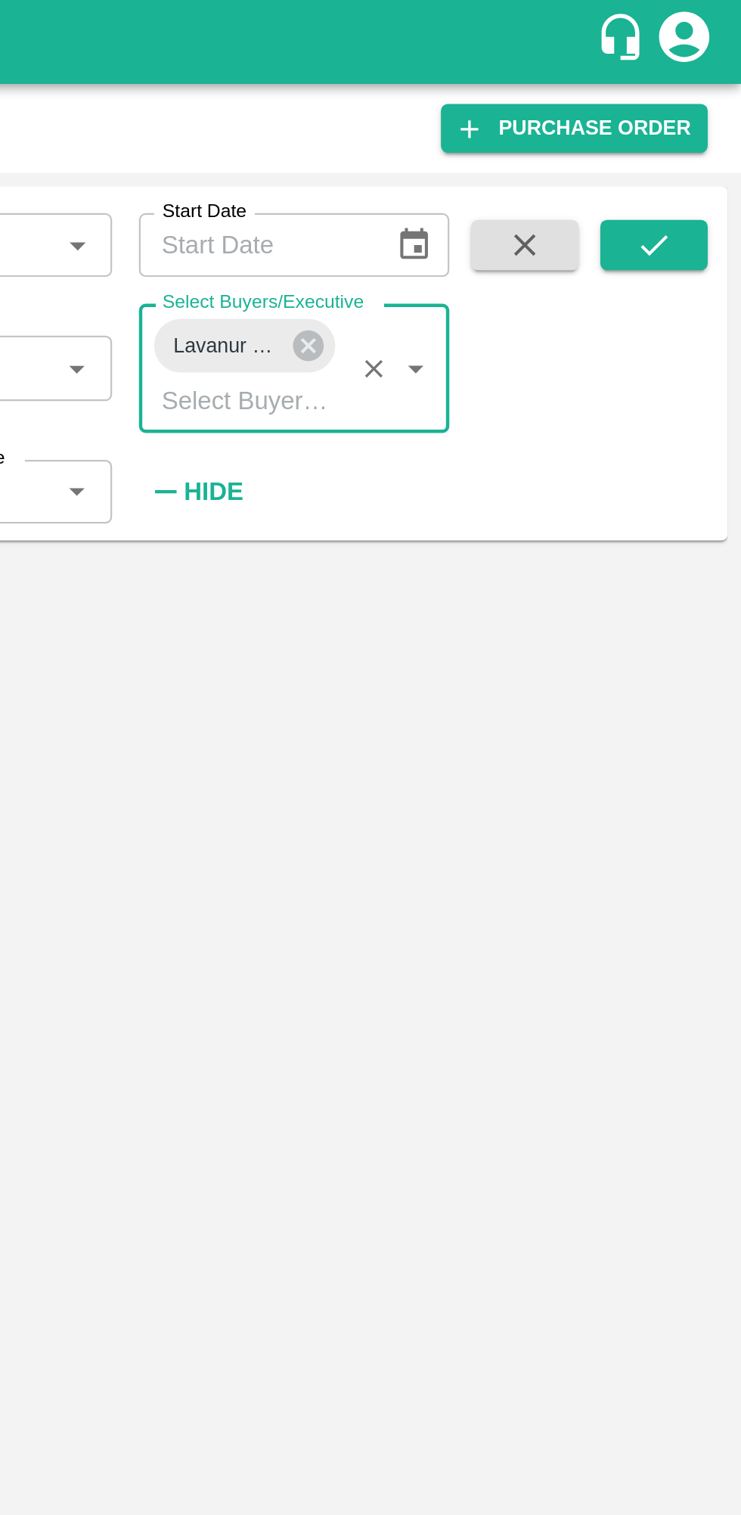
click at [716, 103] on button "submit" at bounding box center [702, 110] width 48 height 23
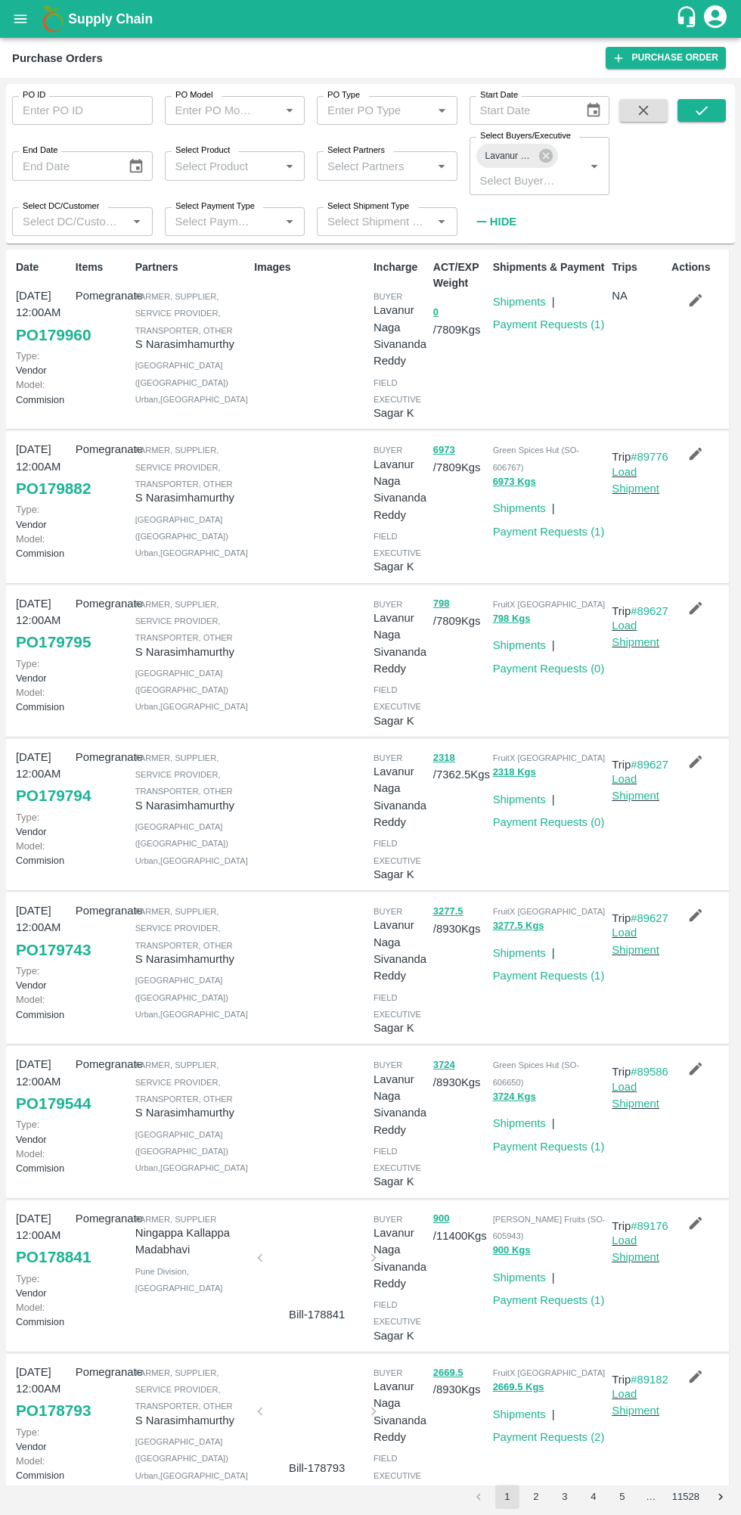
scroll to position [5, 0]
